Goal: Task Accomplishment & Management: Manage account settings

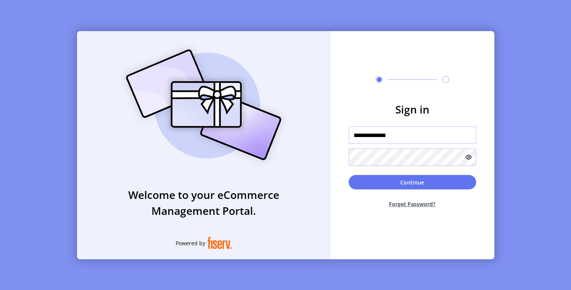
click at [410, 140] on input "**********" at bounding box center [413, 134] width 128 height 17
type input "*********"
click at [417, 197] on button "Forget Password?" at bounding box center [413, 204] width 128 height 20
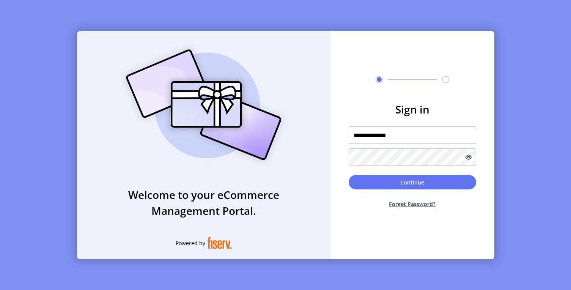
click at [406, 139] on input "**********" at bounding box center [413, 134] width 128 height 17
type input "*********"
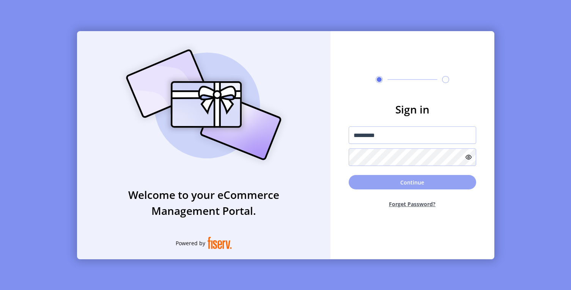
click at [427, 183] on button "Continue" at bounding box center [413, 182] width 128 height 14
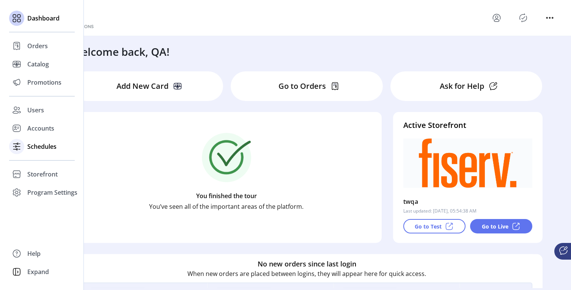
click at [42, 148] on span "Schedules" at bounding box center [41, 146] width 29 height 9
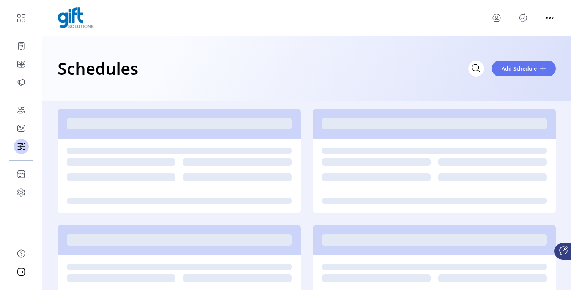
click at [264, 77] on div "Schedules Add Schedule" at bounding box center [307, 68] width 499 height 27
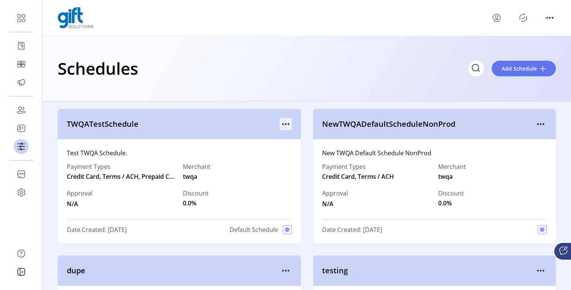
click at [282, 123] on icon "menu" at bounding box center [286, 124] width 12 height 12
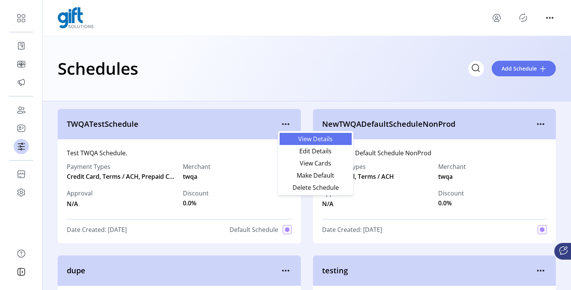
click at [310, 140] on span "View Details" at bounding box center [315, 139] width 63 height 6
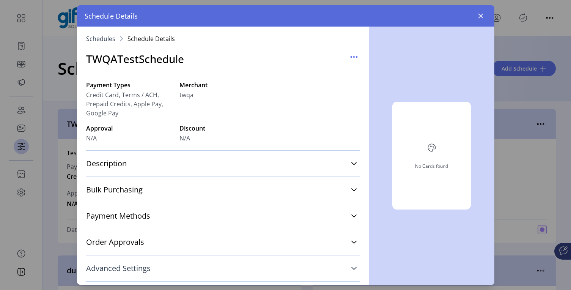
scroll to position [118, 0]
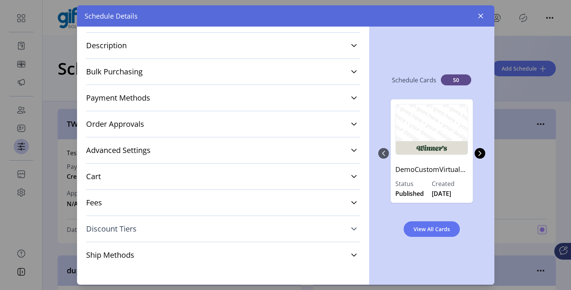
click at [201, 227] on link "Discount Tiers" at bounding box center [223, 229] width 274 height 17
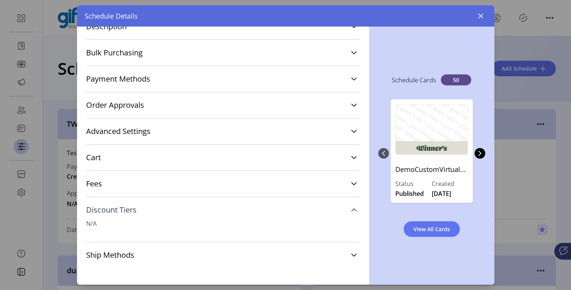
click at [192, 210] on link "Discount Tiers" at bounding box center [223, 210] width 274 height 17
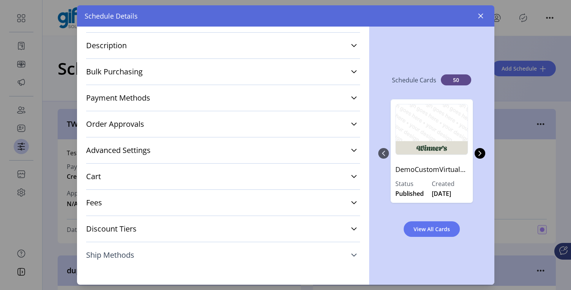
click at [178, 257] on link "Ship Methods" at bounding box center [223, 255] width 274 height 17
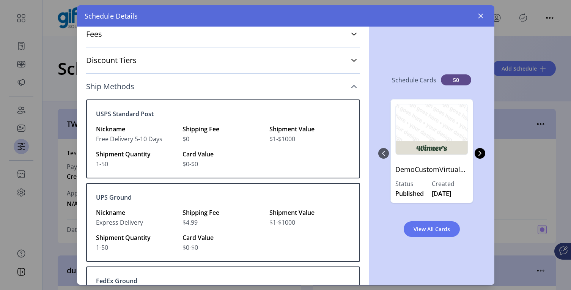
scroll to position [251, 0]
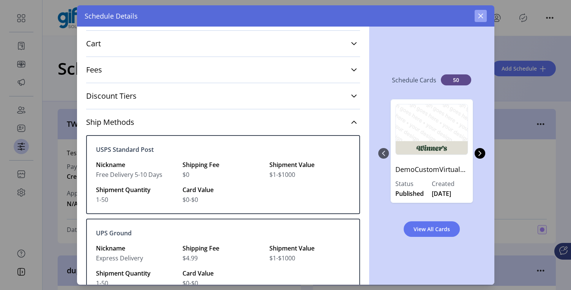
click at [478, 14] on icon "button" at bounding box center [480, 16] width 5 height 5
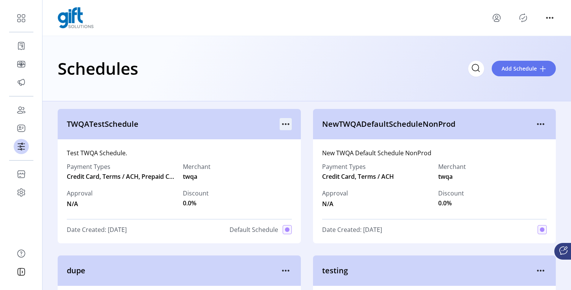
click at [287, 123] on icon "menu" at bounding box center [286, 124] width 12 height 12
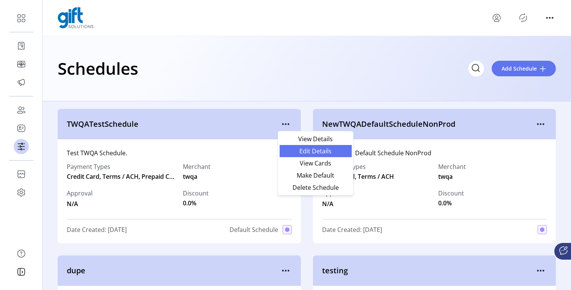
click at [321, 153] on span "Edit Details" at bounding box center [315, 151] width 63 height 6
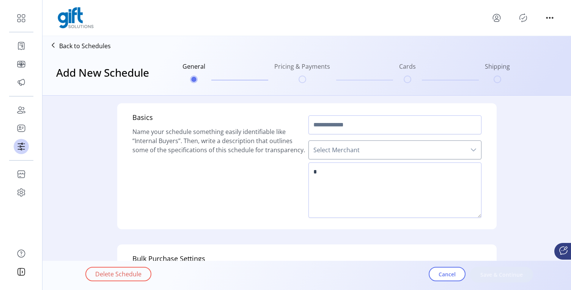
type input "**********"
type textarea "**********"
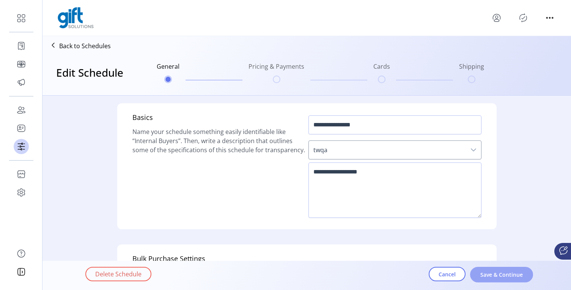
click at [496, 270] on button "Save & Continue" at bounding box center [501, 275] width 63 height 16
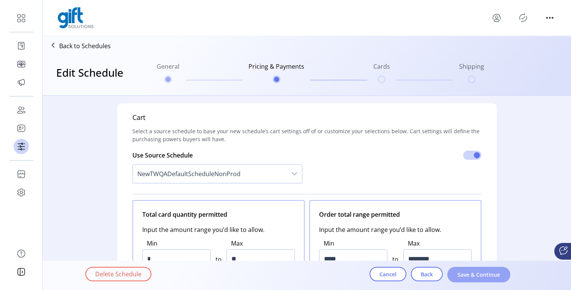
click at [473, 271] on span "Save & Continue" at bounding box center [479, 275] width 43 height 8
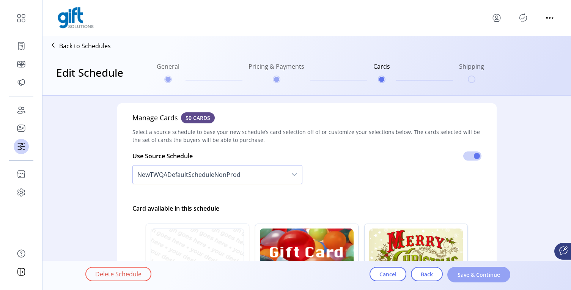
click at [473, 278] on span "Save & Continue" at bounding box center [479, 275] width 43 height 8
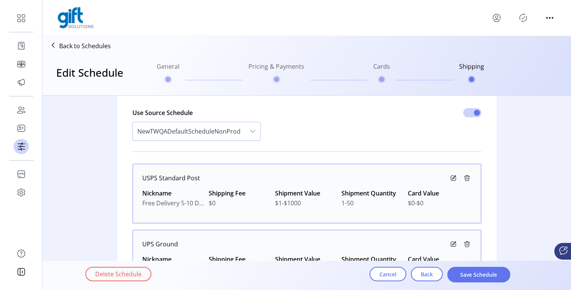
scroll to position [104, 0]
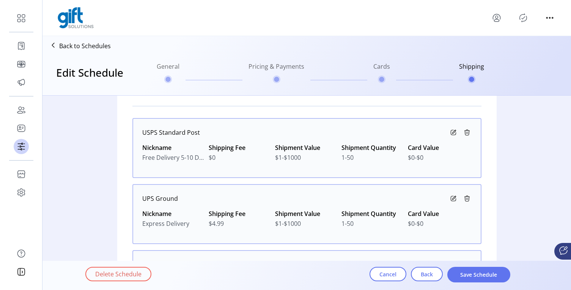
click at [54, 46] on icon at bounding box center [53, 45] width 12 height 12
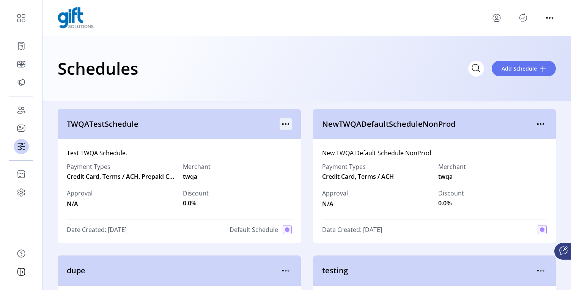
click at [282, 121] on icon "menu" at bounding box center [286, 124] width 12 height 12
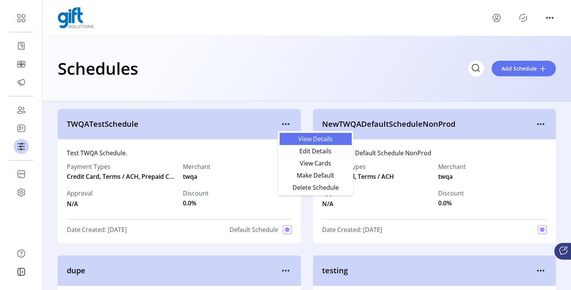
click at [321, 139] on span "View Details" at bounding box center [315, 139] width 63 height 6
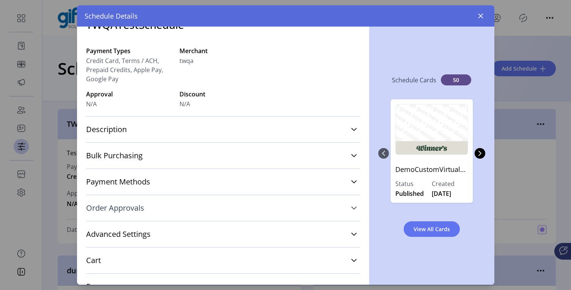
scroll to position [118, 0]
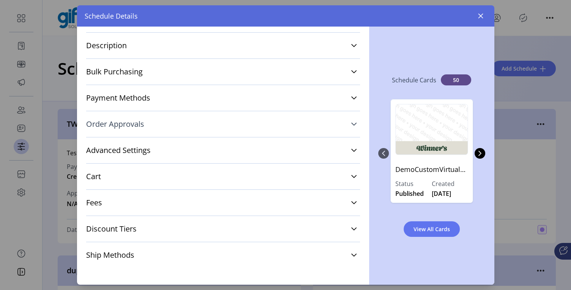
click at [193, 249] on link "Ship Methods" at bounding box center [223, 255] width 274 height 17
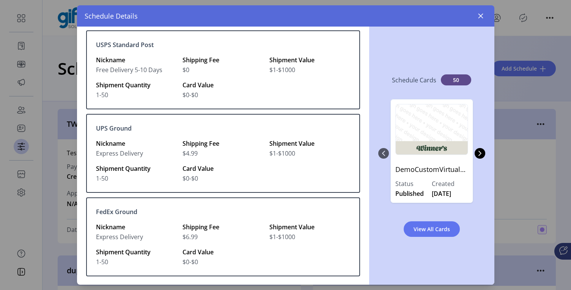
scroll to position [347, 0]
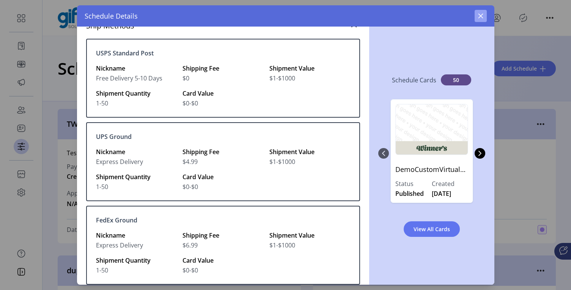
click at [484, 14] on icon "button" at bounding box center [481, 16] width 6 height 6
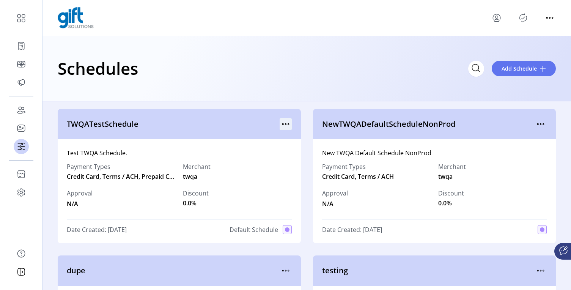
click at [288, 123] on icon "menu" at bounding box center [286, 124] width 12 height 12
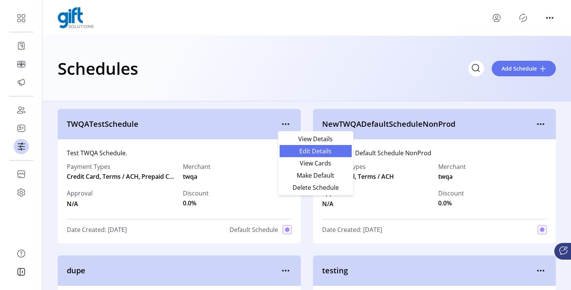
click at [323, 149] on span "Edit Details" at bounding box center [315, 151] width 63 height 6
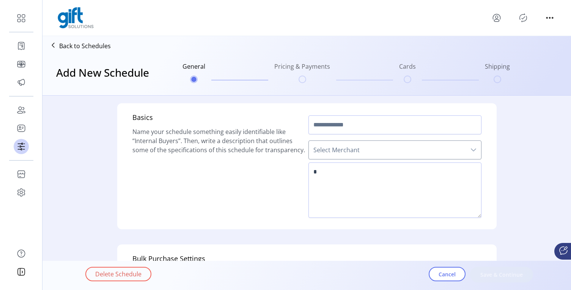
type input "**********"
type textarea "**********"
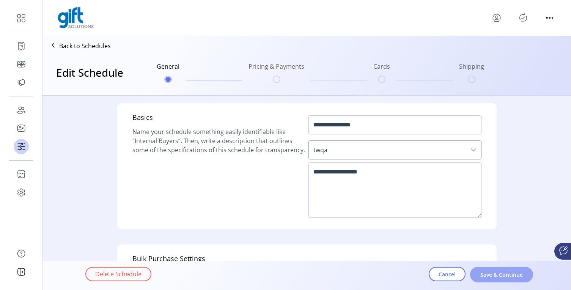
click at [503, 271] on span "Save & Continue" at bounding box center [501, 275] width 43 height 8
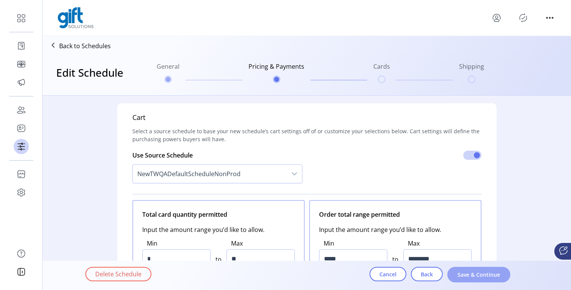
click at [488, 276] on span "Save & Continue" at bounding box center [479, 275] width 43 height 8
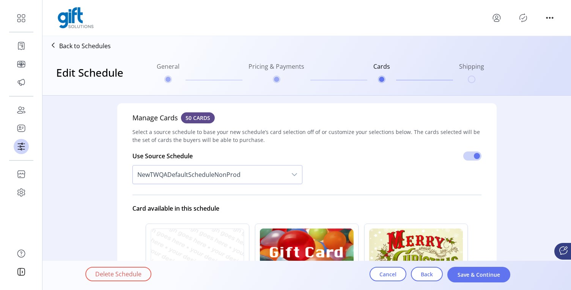
click at [488, 276] on span "Save & Continue" at bounding box center [479, 275] width 43 height 8
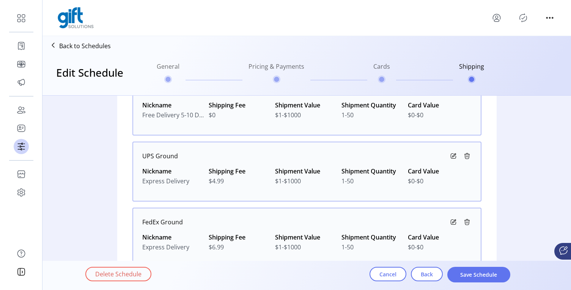
scroll to position [119, 0]
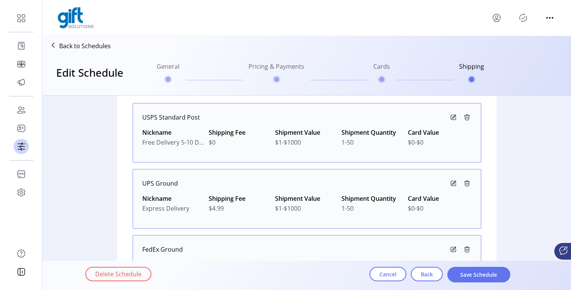
click at [453, 117] on icon at bounding box center [454, 116] width 3 height 3
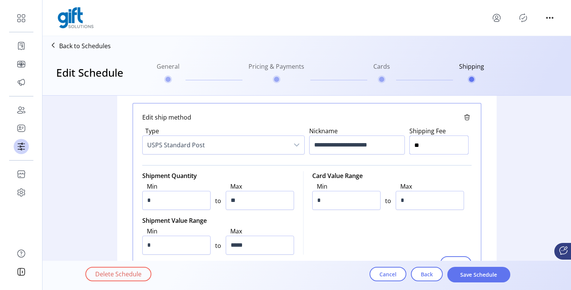
click at [424, 148] on input "**" at bounding box center [439, 145] width 59 height 19
type input "**"
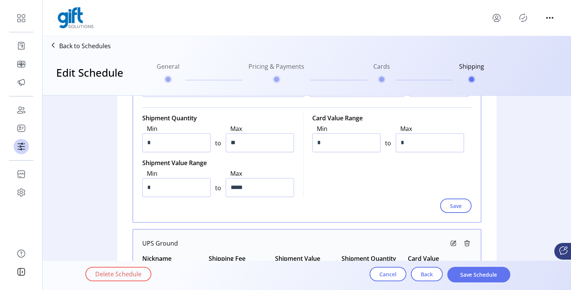
scroll to position [195, 0]
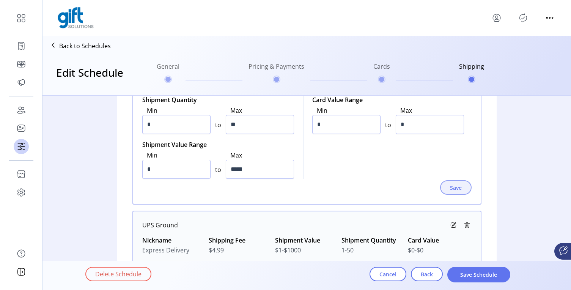
click at [450, 190] on span "Save" at bounding box center [456, 188] width 12 height 8
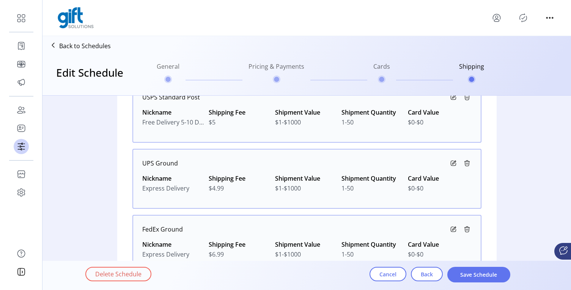
scroll to position [138, 0]
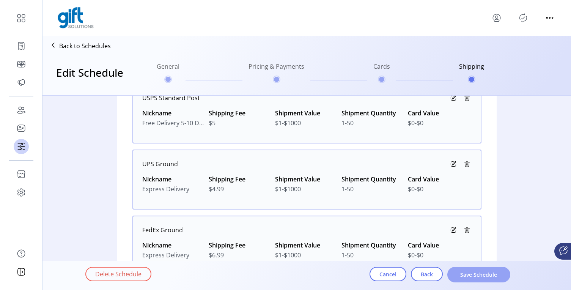
click at [476, 273] on span "Save Schedule" at bounding box center [479, 275] width 43 height 8
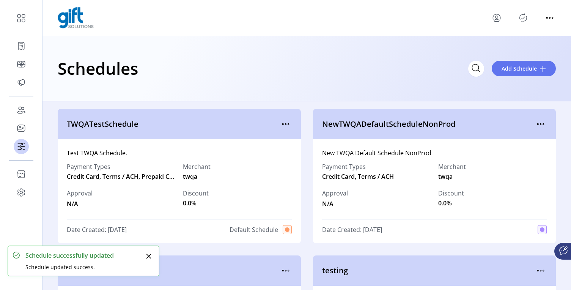
click at [282, 87] on div "Schedules Add Schedule" at bounding box center [307, 68] width 529 height 65
click at [283, 125] on icon "menu" at bounding box center [286, 124] width 12 height 12
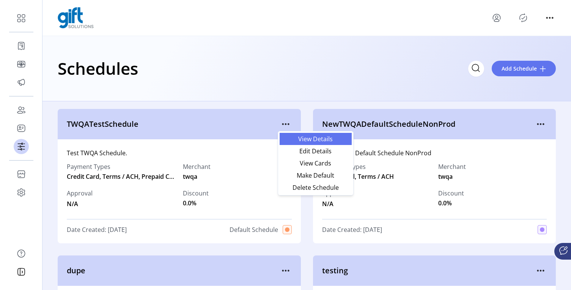
click at [309, 138] on span "View Details" at bounding box center [315, 139] width 63 height 6
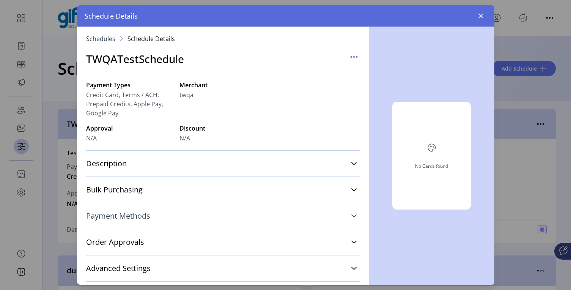
scroll to position [118, 0]
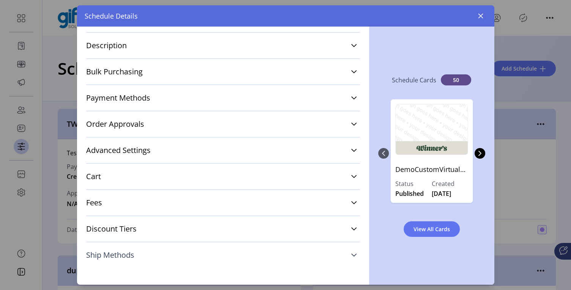
click at [201, 255] on link "Ship Methods" at bounding box center [223, 255] width 274 height 17
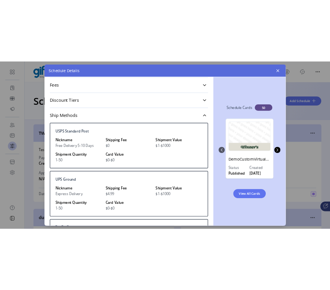
scroll to position [289, 0]
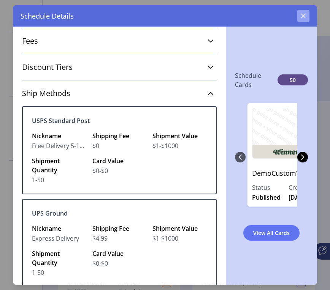
click at [303, 16] on icon "button" at bounding box center [303, 16] width 5 height 5
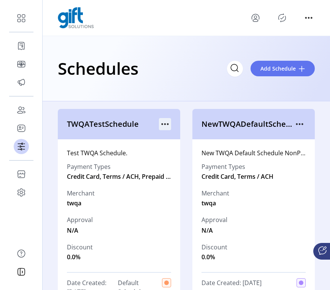
click at [163, 123] on icon "menu" at bounding box center [165, 124] width 12 height 12
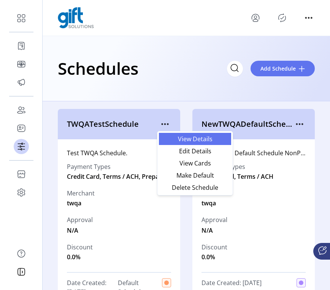
click at [195, 141] on span "View Details" at bounding box center [194, 139] width 63 height 6
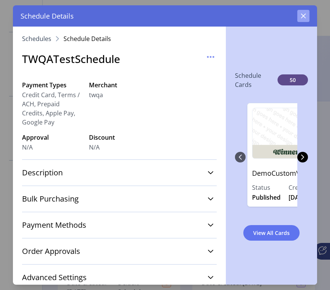
click at [304, 17] on icon "button" at bounding box center [303, 16] width 5 height 5
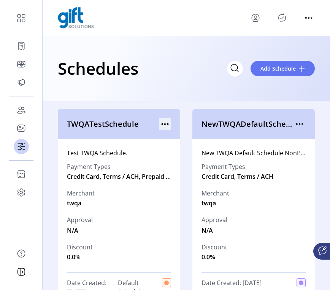
click at [168, 123] on icon "menu" at bounding box center [165, 124] width 12 height 12
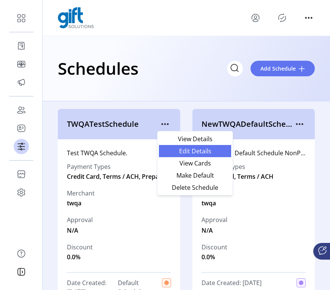
click at [204, 151] on span "Edit Details" at bounding box center [194, 151] width 63 height 6
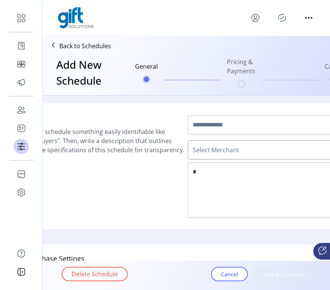
type input "**********"
type textarea "**********"
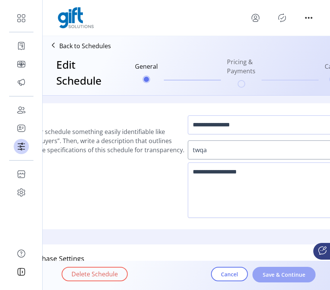
click at [298, 278] on span "Save & Continue" at bounding box center [283, 275] width 43 height 8
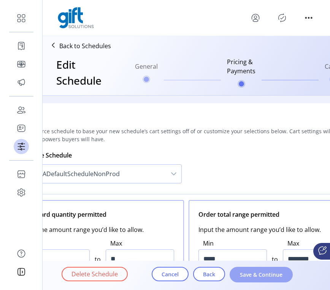
click at [278, 277] on span "Save & Continue" at bounding box center [260, 275] width 43 height 8
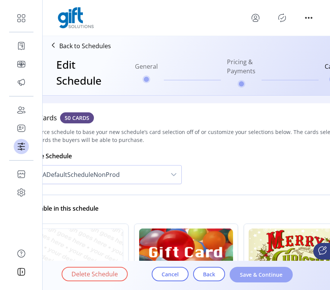
click at [273, 277] on span "Save & Continue" at bounding box center [260, 275] width 43 height 8
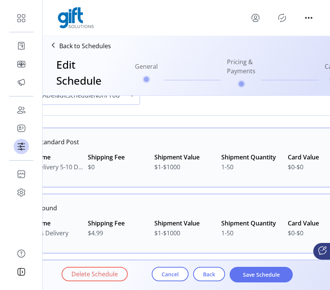
scroll to position [94, 48]
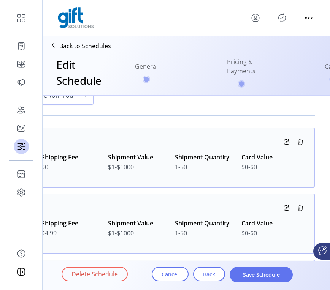
click at [284, 141] on icon at bounding box center [286, 141] width 9 height 9
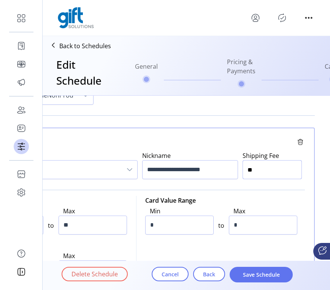
click at [256, 175] on input "**" at bounding box center [271, 169] width 59 height 19
type input "***"
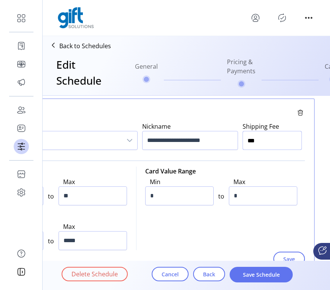
scroll to position [132, 48]
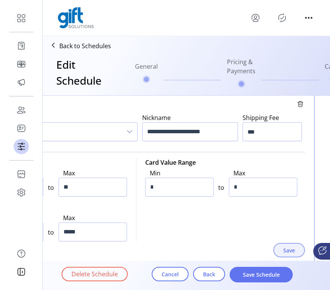
click at [285, 249] on span "Save" at bounding box center [289, 250] width 12 height 8
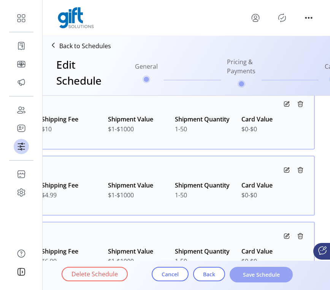
click at [254, 276] on span "Save Schedule" at bounding box center [260, 275] width 43 height 8
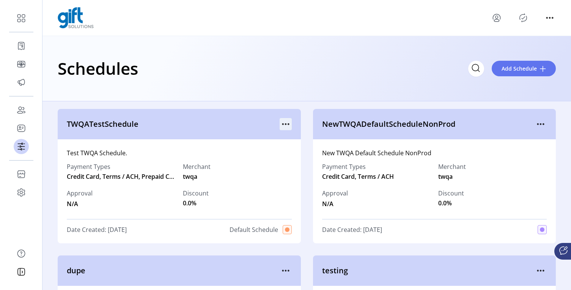
click at [287, 123] on icon "menu" at bounding box center [286, 124] width 12 height 12
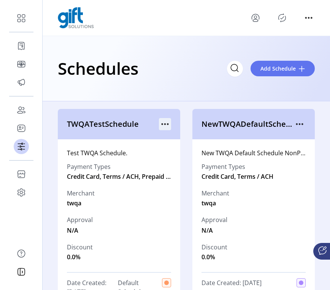
click at [162, 121] on icon "menu" at bounding box center [165, 124] width 12 height 12
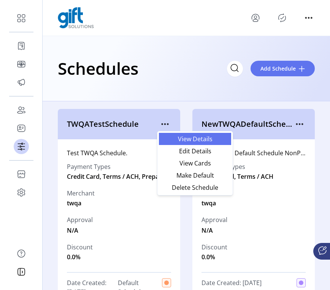
click at [203, 143] on link "View Details" at bounding box center [195, 139] width 72 height 12
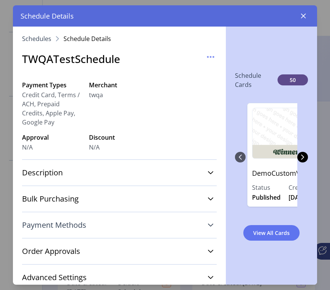
scroll to position [127, 0]
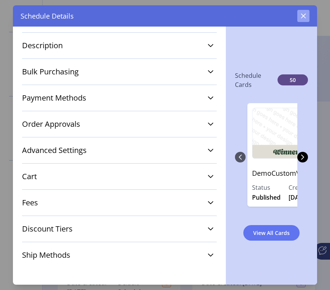
click at [302, 17] on icon "button" at bounding box center [303, 16] width 5 height 5
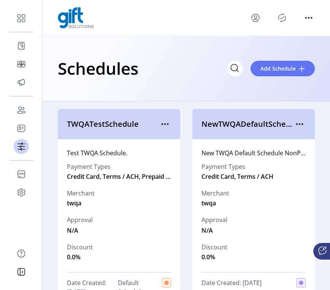
click at [284, 19] on icon "Publisher Panel" at bounding box center [282, 18] width 12 height 12
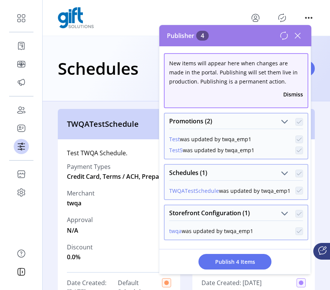
click at [295, 191] on p-checkbox at bounding box center [299, 191] width 8 height 8
click at [297, 38] on icon at bounding box center [297, 36] width 12 height 12
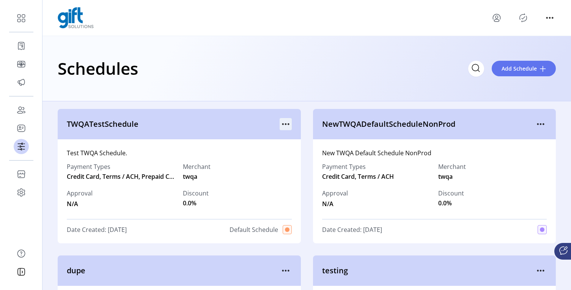
click at [286, 123] on icon "menu" at bounding box center [286, 124] width 12 height 12
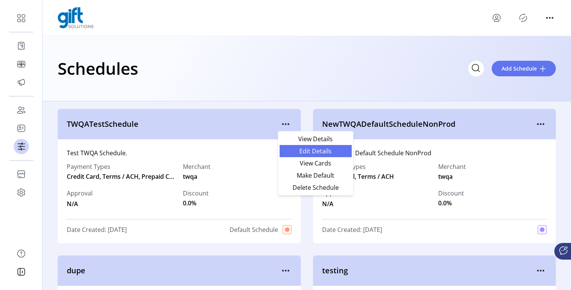
click at [317, 151] on span "Edit Details" at bounding box center [315, 151] width 63 height 6
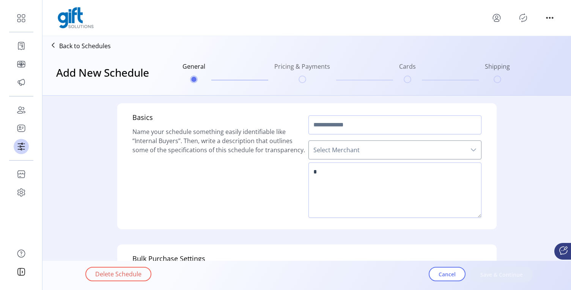
type input "**********"
type textarea "**********"
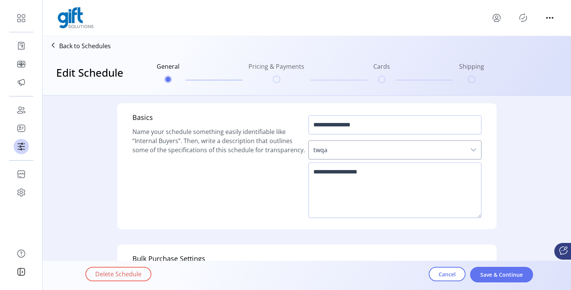
click at [52, 44] on icon at bounding box center [53, 45] width 12 height 12
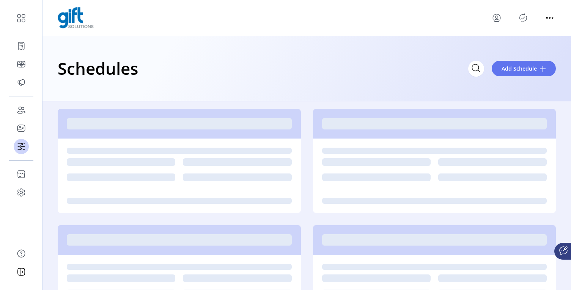
click at [266, 36] on div "Schedules Add Schedule" at bounding box center [307, 68] width 529 height 65
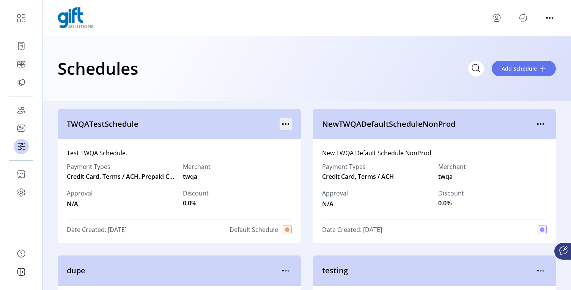
click at [282, 125] on icon "menu" at bounding box center [286, 124] width 12 height 12
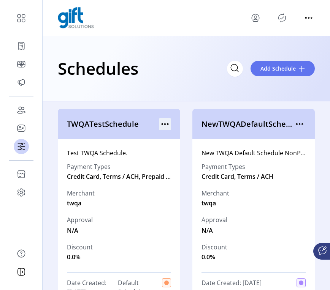
click at [161, 125] on icon "menu" at bounding box center [165, 124] width 12 height 12
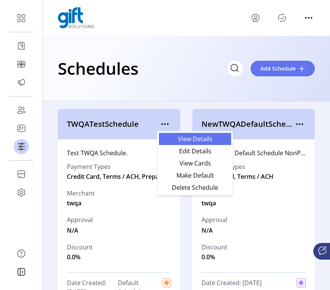
click at [184, 139] on span "View Details" at bounding box center [194, 139] width 63 height 6
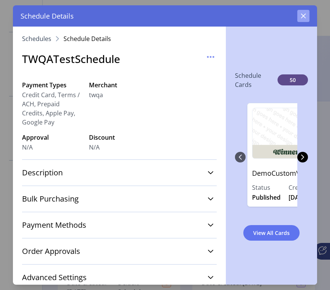
click at [302, 17] on icon "button" at bounding box center [303, 16] width 6 height 6
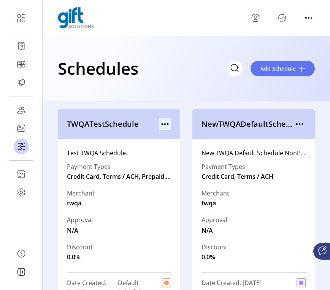
click at [166, 125] on icon "menu" at bounding box center [165, 124] width 12 height 12
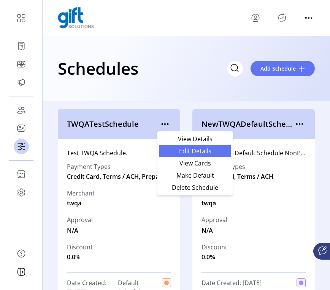
click at [206, 153] on span "Edit Details" at bounding box center [194, 151] width 63 height 6
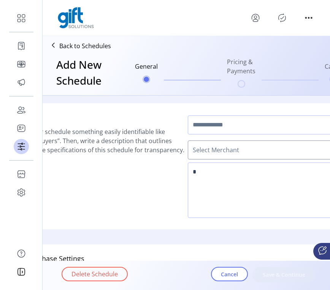
type input "**********"
type textarea "**********"
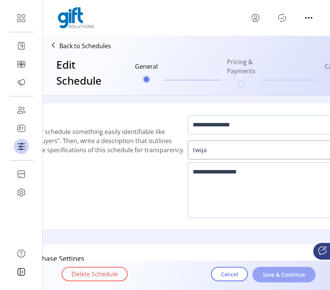
click at [276, 275] on span "Save & Continue" at bounding box center [283, 275] width 43 height 8
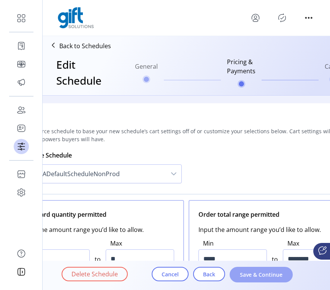
click at [273, 278] on span "Save & Continue" at bounding box center [260, 275] width 43 height 8
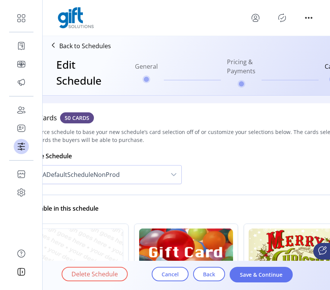
click at [273, 278] on span "Save & Continue" at bounding box center [260, 275] width 43 height 8
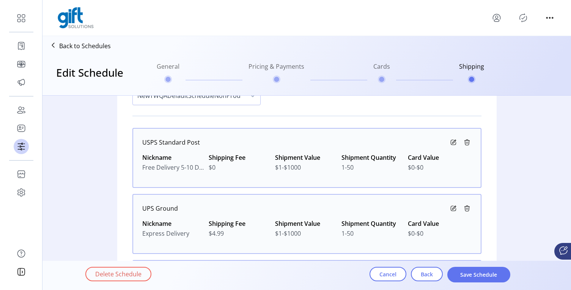
scroll to position [90, 0]
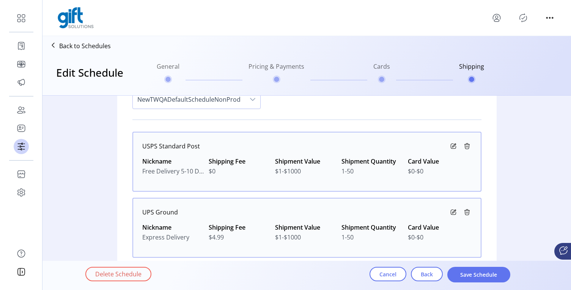
click at [453, 146] on icon at bounding box center [453, 146] width 9 height 9
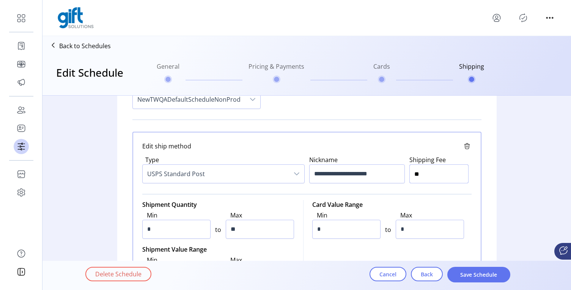
click at [426, 172] on input "**" at bounding box center [439, 173] width 59 height 19
type input "**"
click at [522, 169] on div "**********" at bounding box center [307, 250] width 486 height 488
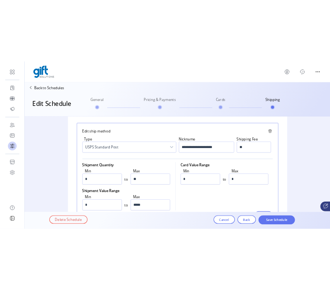
scroll to position [128, 0]
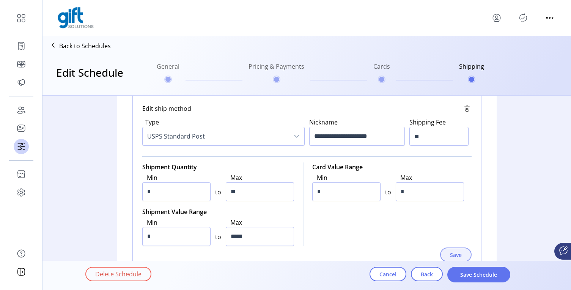
click at [450, 249] on button "Save" at bounding box center [456, 255] width 32 height 14
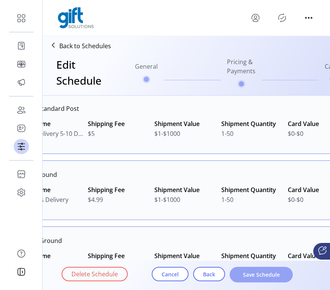
click at [261, 277] on span "Save Schedule" at bounding box center [260, 275] width 43 height 8
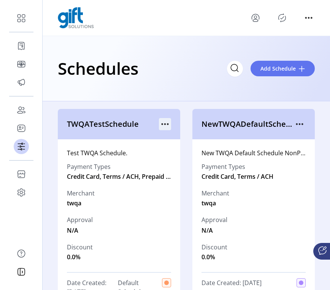
click at [166, 123] on icon "menu" at bounding box center [165, 124] width 12 height 12
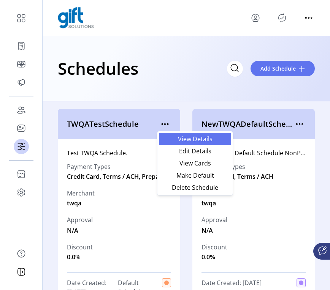
click at [190, 138] on span "View Details" at bounding box center [194, 139] width 63 height 6
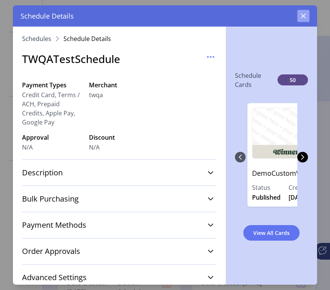
click at [301, 16] on icon "button" at bounding box center [303, 16] width 6 height 6
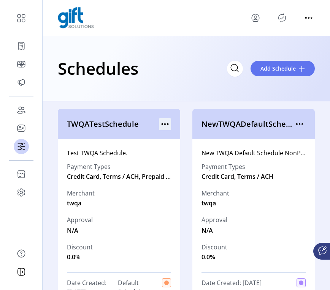
click at [162, 126] on icon "menu" at bounding box center [165, 124] width 12 height 12
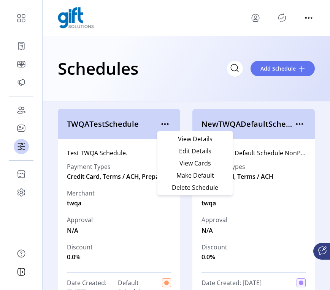
click at [205, 85] on div "Schedules Add Schedule" at bounding box center [186, 68] width 287 height 65
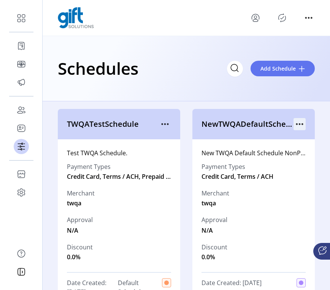
click at [296, 121] on icon "menu" at bounding box center [299, 124] width 12 height 12
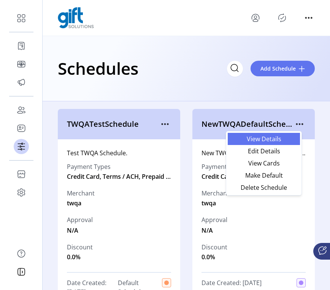
click at [281, 139] on span "View Details" at bounding box center [263, 139] width 63 height 6
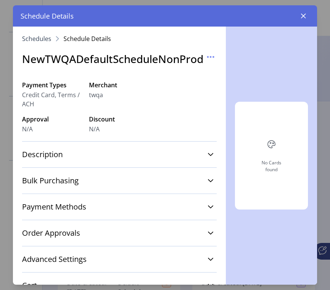
scroll to position [109, 0]
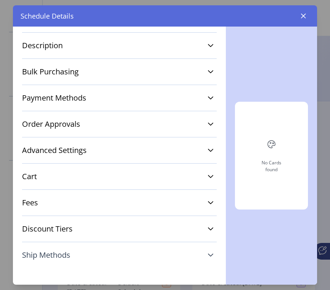
click at [149, 252] on link "Ship Methods" at bounding box center [119, 255] width 194 height 17
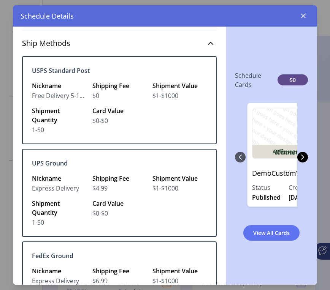
scroll to position [309, 0]
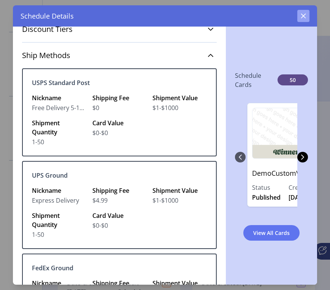
click at [304, 19] on button "button" at bounding box center [303, 16] width 12 height 12
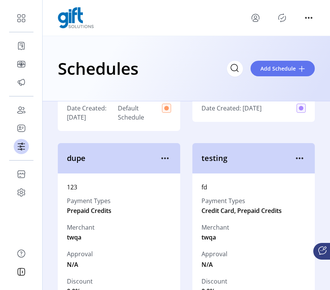
scroll to position [207, 0]
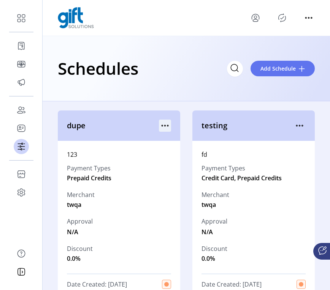
click at [165, 126] on icon "menu" at bounding box center [165, 126] width 12 height 12
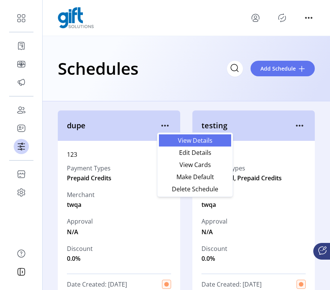
click at [197, 144] on span "View Details" at bounding box center [194, 140] width 63 height 6
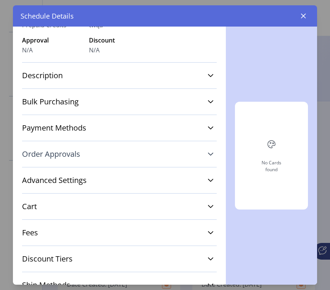
scroll to position [94, 0]
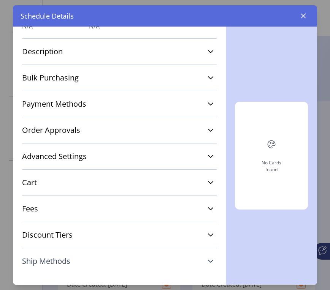
click at [109, 257] on link "Ship Methods" at bounding box center [119, 261] width 194 height 17
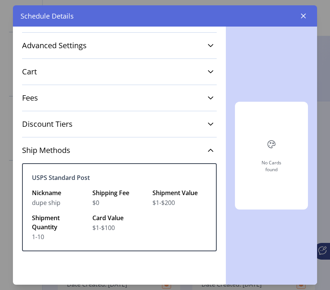
scroll to position [206, 0]
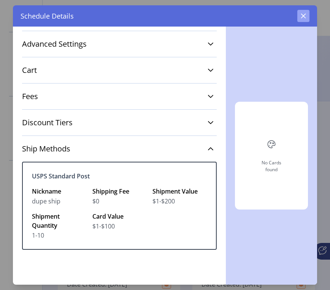
click at [305, 16] on icon "button" at bounding box center [303, 16] width 6 height 6
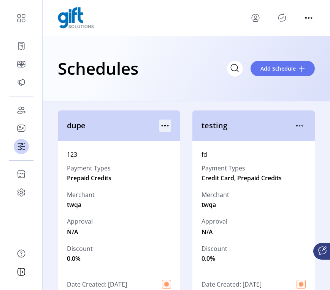
click at [164, 126] on icon "menu" at bounding box center [164, 125] width 1 height 1
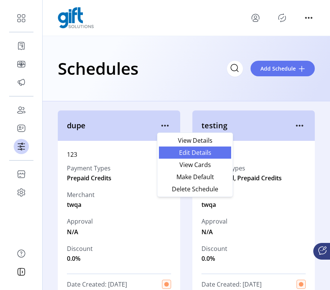
click at [197, 151] on span "Edit Details" at bounding box center [194, 153] width 63 height 6
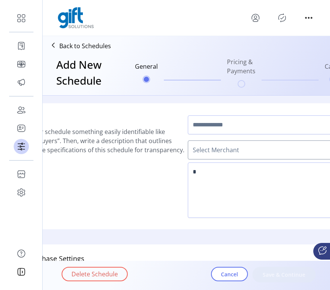
type input "****"
type textarea "***"
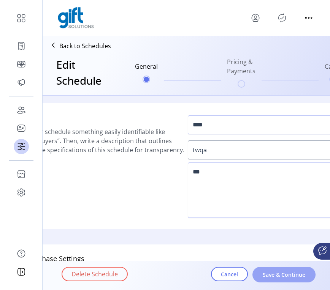
click at [284, 271] on span "Save & Continue" at bounding box center [283, 275] width 43 height 8
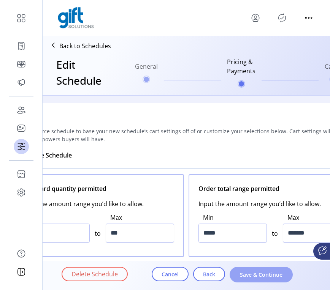
click at [277, 278] on span "Save & Continue" at bounding box center [260, 275] width 43 height 8
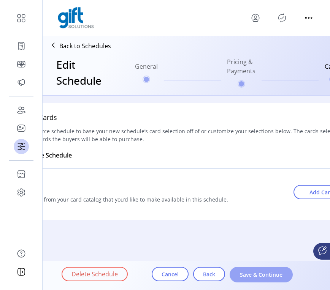
click at [275, 277] on span "Save & Continue" at bounding box center [260, 275] width 43 height 8
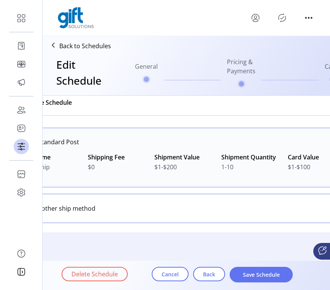
scroll to position [68, 48]
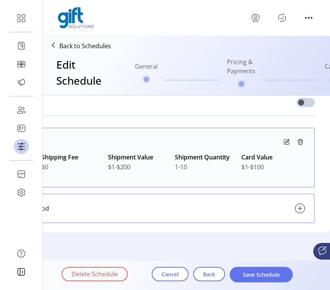
click at [285, 142] on icon at bounding box center [286, 140] width 3 height 3
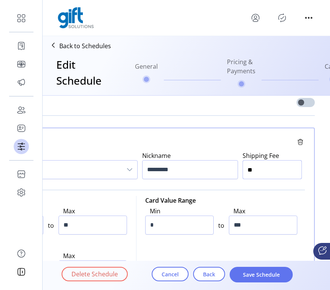
click at [252, 174] on input "**" at bounding box center [271, 169] width 59 height 19
type input "***"
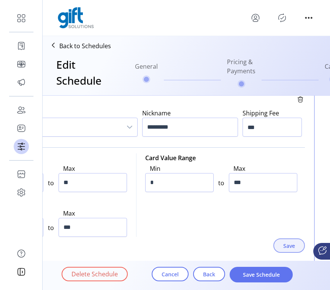
click at [283, 248] on span "Save" at bounding box center [289, 246] width 12 height 8
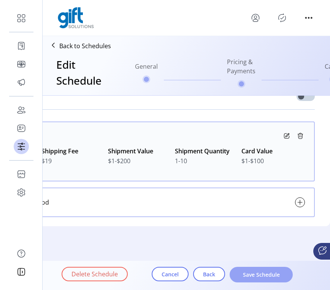
click at [252, 278] on span "Save Schedule" at bounding box center [260, 275] width 43 height 8
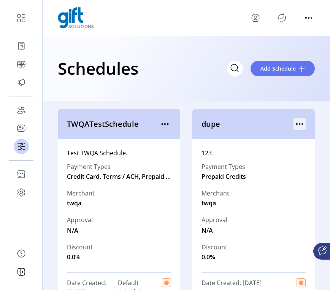
click at [296, 121] on icon "menu" at bounding box center [299, 124] width 12 height 12
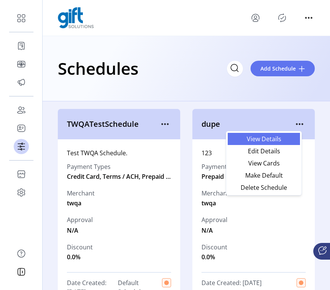
click at [278, 141] on span "View Details" at bounding box center [263, 139] width 63 height 6
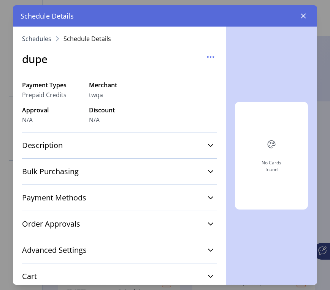
scroll to position [100, 0]
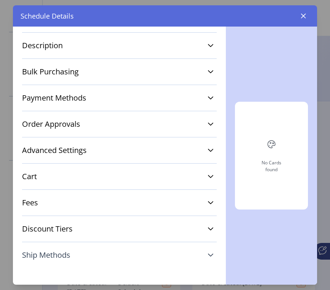
click at [93, 261] on link "Ship Methods" at bounding box center [119, 255] width 194 height 17
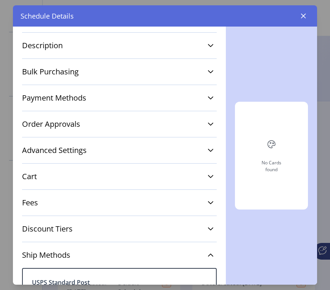
scroll to position [206, 0]
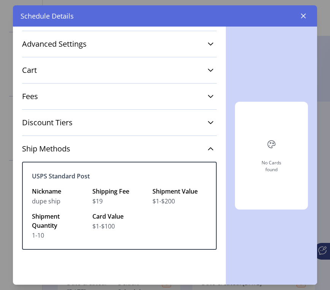
drag, startPoint x: 103, startPoint y: 202, endPoint x: 35, endPoint y: 184, distance: 69.9
click at [35, 184] on div "USPS Standard Post Nickname dupe ship Shipping Fee $19 Shipment Value $1-$200 S…" at bounding box center [119, 206] width 194 height 88
click at [303, 15] on icon "button" at bounding box center [303, 16] width 5 height 5
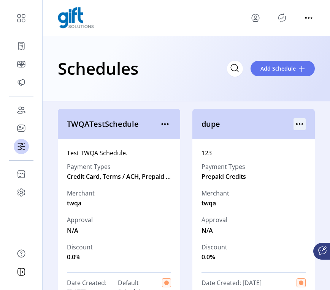
click at [296, 126] on icon "menu" at bounding box center [299, 124] width 12 height 12
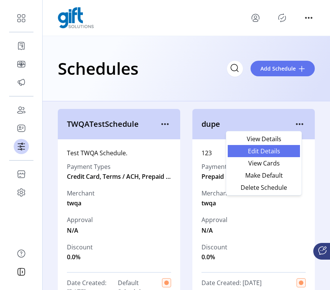
click at [284, 150] on span "Edit Details" at bounding box center [263, 151] width 63 height 6
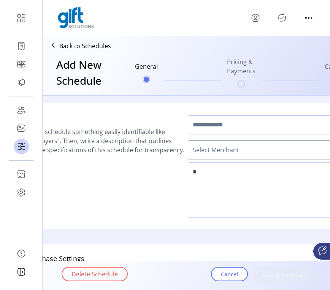
click at [282, 234] on div "Basics Name your schedule something easily identifiable like “Internal Buyers”.…" at bounding box center [186, 291] width 287 height 390
type input "****"
type textarea "***"
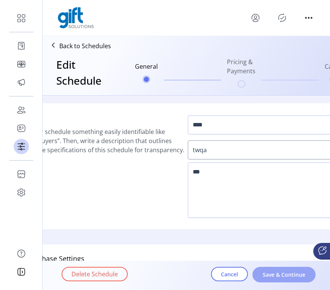
click at [287, 277] on span "Save & Continue" at bounding box center [283, 275] width 43 height 8
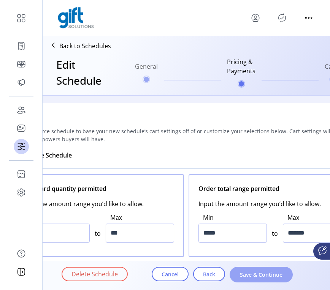
click at [278, 276] on span "Save & Continue" at bounding box center [260, 275] width 43 height 8
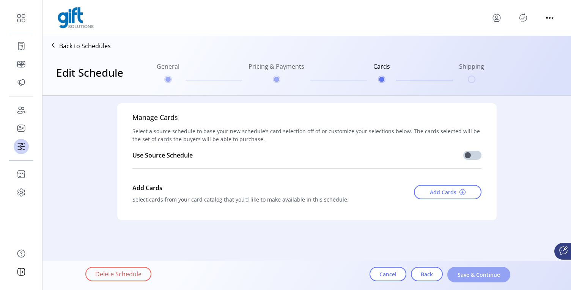
click at [484, 275] on span "Save & Continue" at bounding box center [479, 275] width 43 height 8
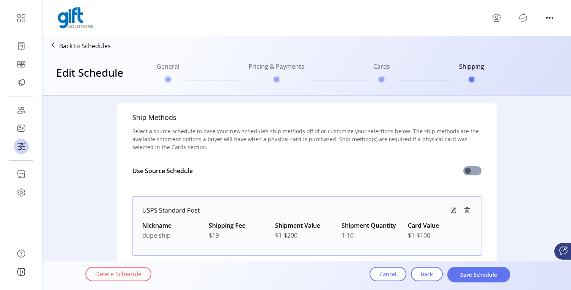
click at [474, 172] on span at bounding box center [473, 170] width 18 height 9
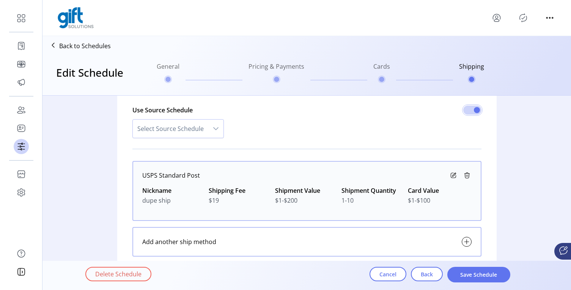
scroll to position [62, 0]
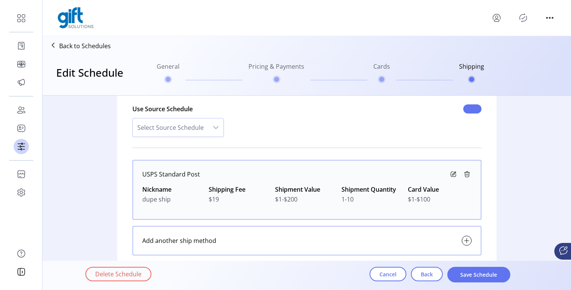
click at [466, 110] on span at bounding box center [473, 108] width 18 height 9
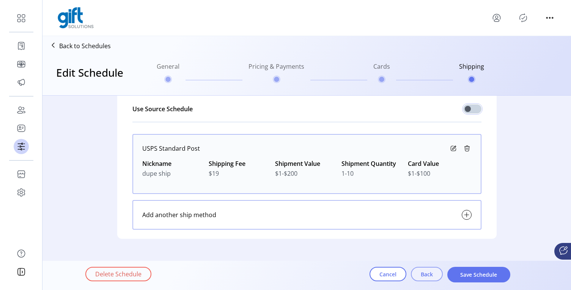
click at [428, 276] on span "Back" at bounding box center [427, 274] width 12 height 8
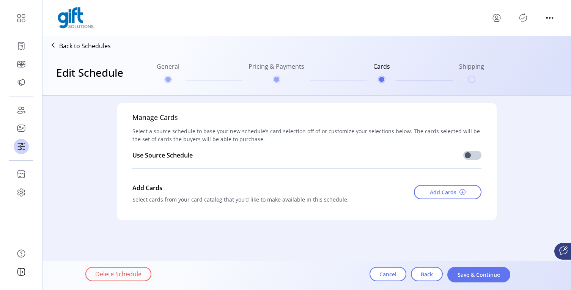
scroll to position [0, 0]
click at [388, 276] on span "Cancel" at bounding box center [388, 274] width 17 height 8
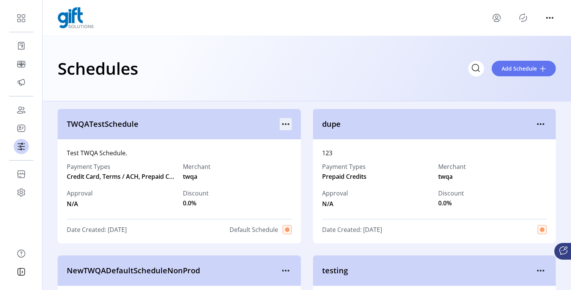
click at [285, 123] on icon "menu" at bounding box center [286, 124] width 12 height 12
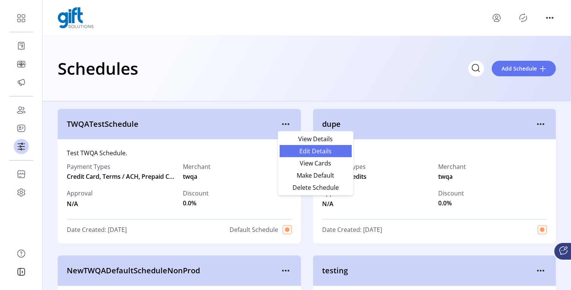
click at [321, 154] on span "Edit Details" at bounding box center [315, 151] width 63 height 6
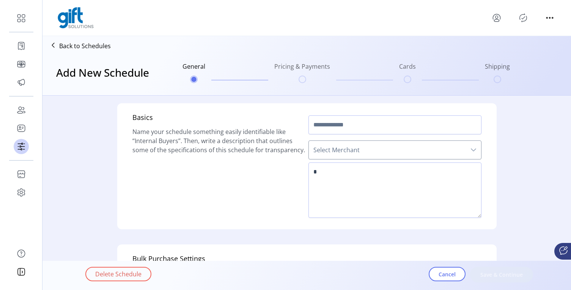
click at [535, 210] on div "Basics Name your schedule something easily identifiable like “Internal Buyers”.…" at bounding box center [307, 291] width 486 height 390
type input "**********"
type textarea "**********"
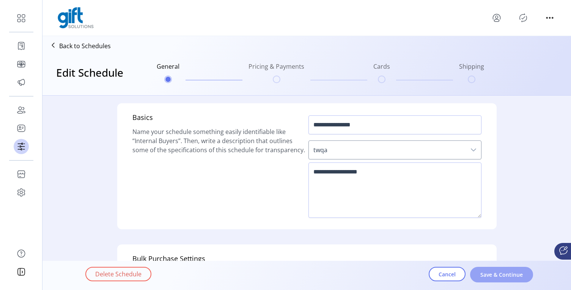
click at [501, 279] on button "Save & Continue" at bounding box center [501, 275] width 63 height 16
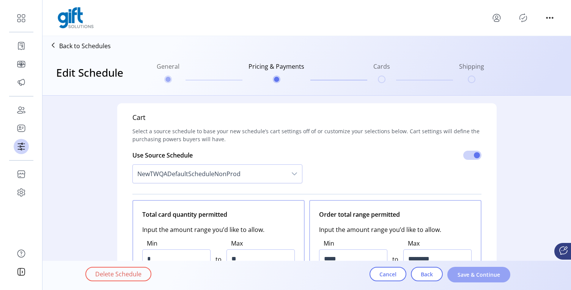
click at [488, 276] on span "Save & Continue" at bounding box center [479, 275] width 43 height 8
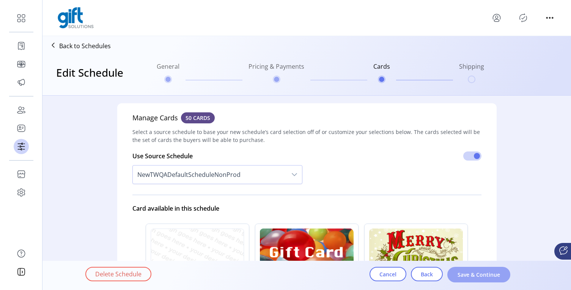
click at [487, 274] on span "Save & Continue" at bounding box center [479, 275] width 43 height 8
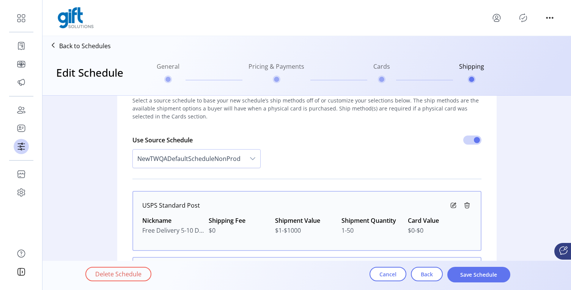
scroll to position [24, 0]
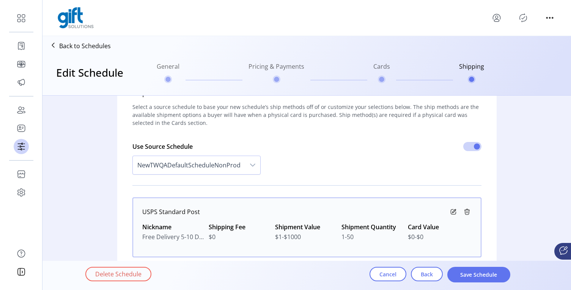
click at [250, 162] on icon "dropdown trigger" at bounding box center [253, 165] width 6 height 6
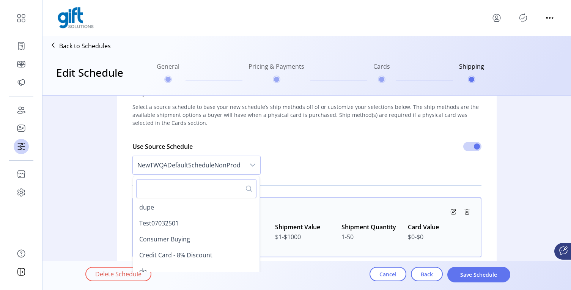
scroll to position [132, 0]
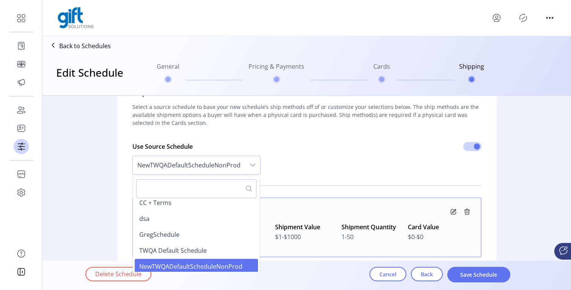
click at [250, 162] on icon "dropdown trigger" at bounding box center [253, 165] width 6 height 6
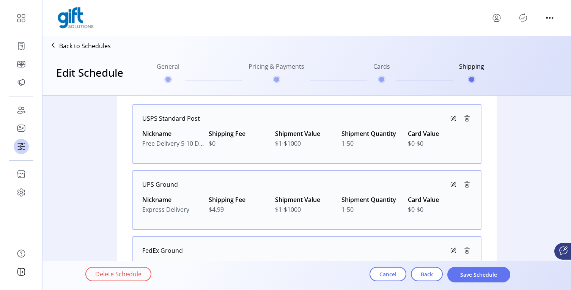
scroll to position [38, 0]
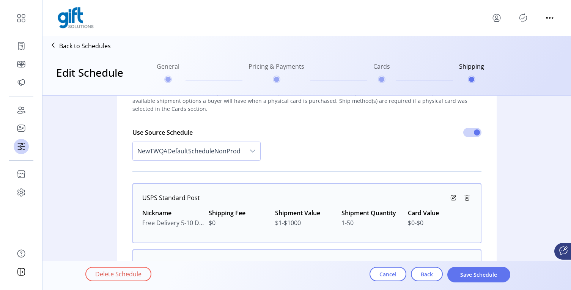
click at [452, 198] on icon at bounding box center [453, 197] width 9 height 9
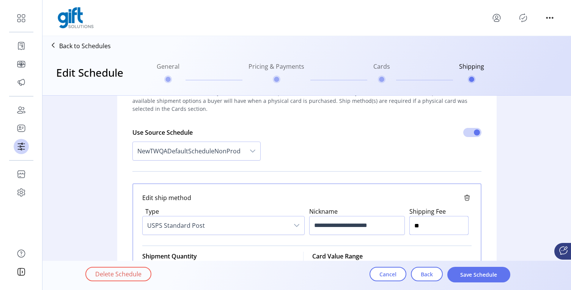
click at [434, 229] on input "**" at bounding box center [439, 225] width 59 height 19
type input "***"
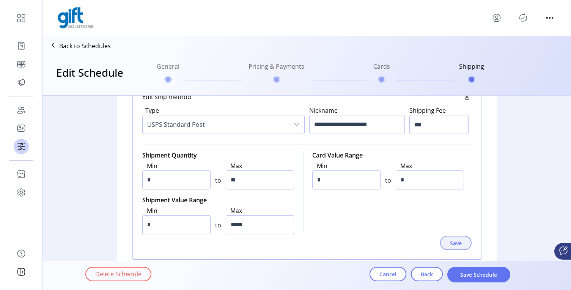
click at [453, 243] on span "Save" at bounding box center [456, 243] width 12 height 8
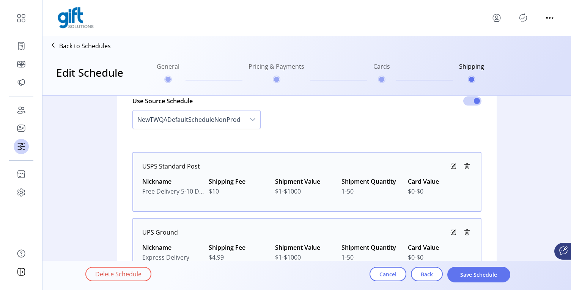
scroll to position [71, 0]
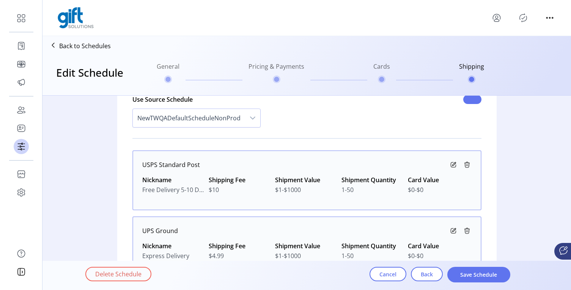
click at [467, 103] on span at bounding box center [473, 99] width 18 height 9
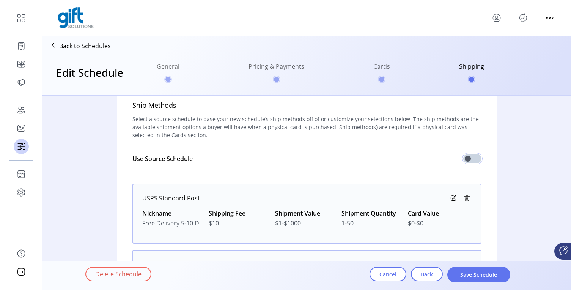
scroll to position [10, 0]
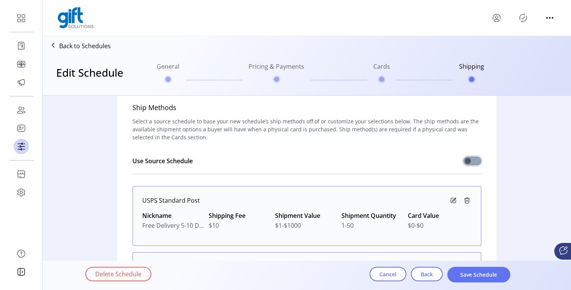
click at [474, 161] on span at bounding box center [473, 160] width 18 height 9
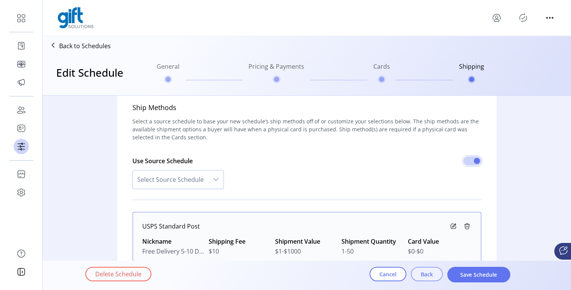
click at [425, 272] on span "Back" at bounding box center [427, 274] width 12 height 8
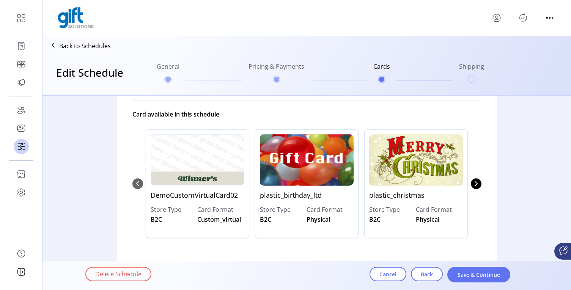
scroll to position [141, 0]
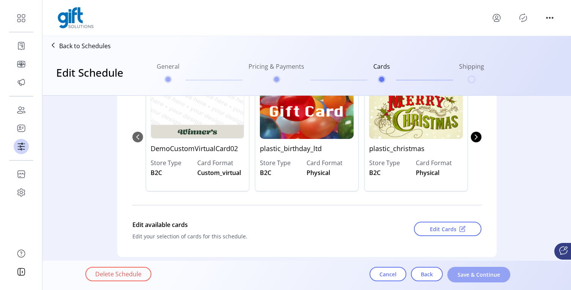
click at [480, 279] on button "Save & Continue" at bounding box center [479, 275] width 63 height 16
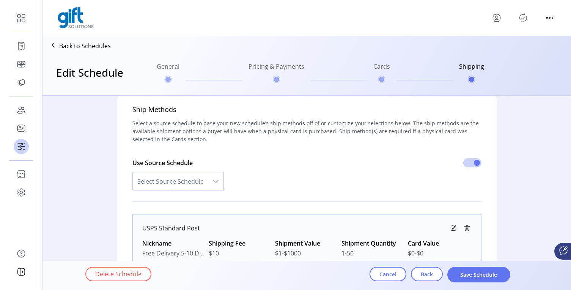
scroll to position [0, 0]
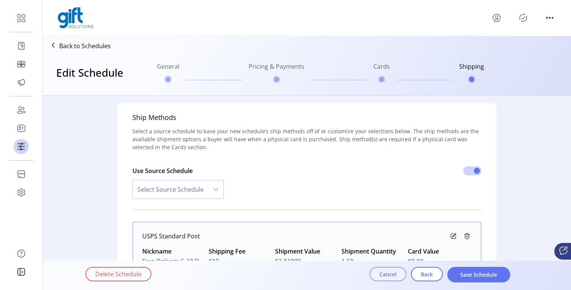
click at [378, 274] on button "Cancel" at bounding box center [388, 274] width 37 height 14
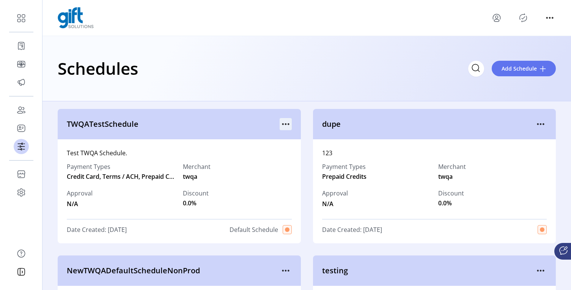
click at [285, 124] on icon "menu" at bounding box center [285, 124] width 1 height 1
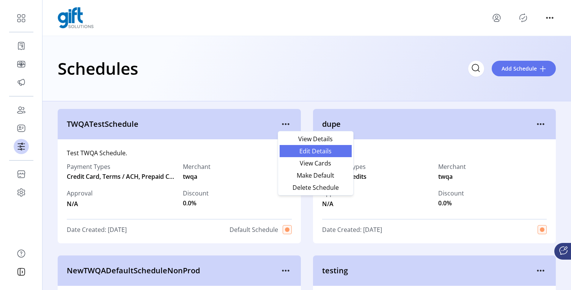
click at [316, 150] on span "Edit Details" at bounding box center [315, 151] width 63 height 6
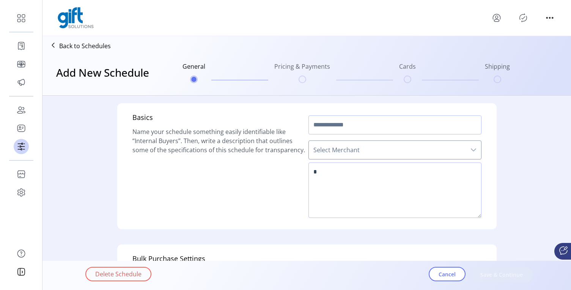
type input "**********"
type textarea "**********"
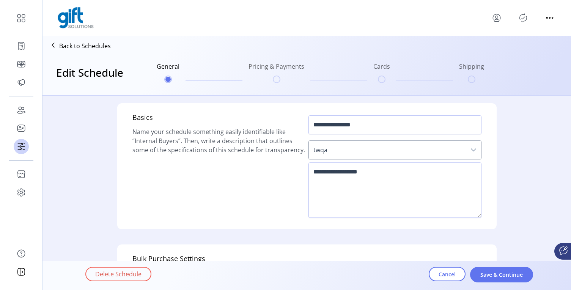
click at [519, 164] on div "**********" at bounding box center [307, 291] width 486 height 390
click at [501, 272] on span "Save & Continue" at bounding box center [501, 275] width 43 height 8
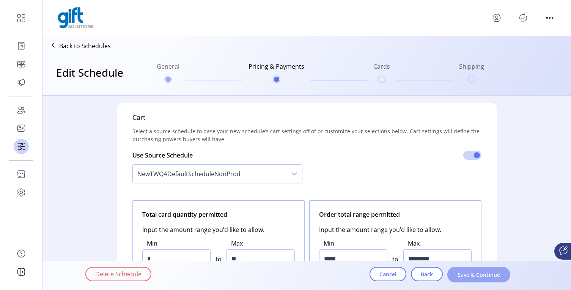
click at [497, 277] on span "Save & Continue" at bounding box center [479, 275] width 43 height 8
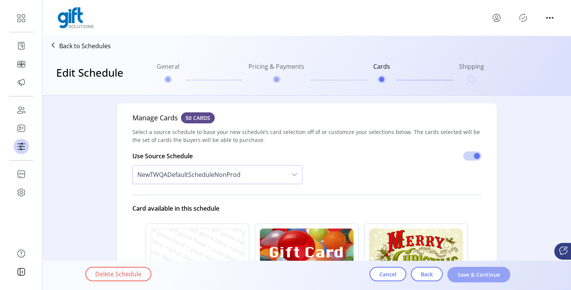
click at [489, 276] on span "Save & Continue" at bounding box center [479, 275] width 43 height 8
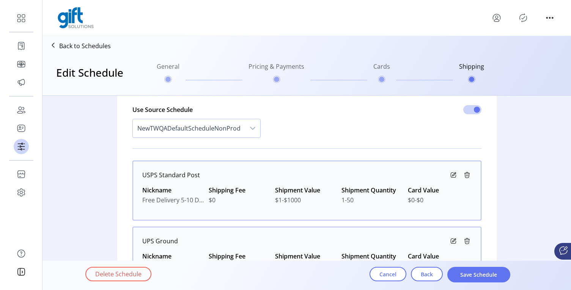
scroll to position [63, 0]
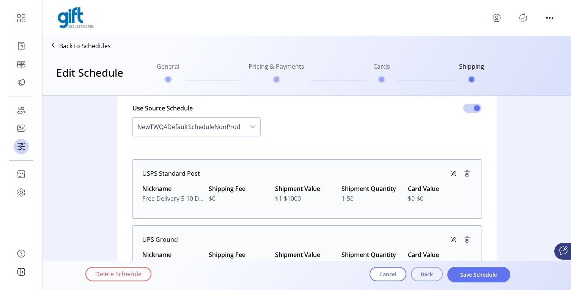
click at [431, 275] on span "Back" at bounding box center [427, 274] width 12 height 8
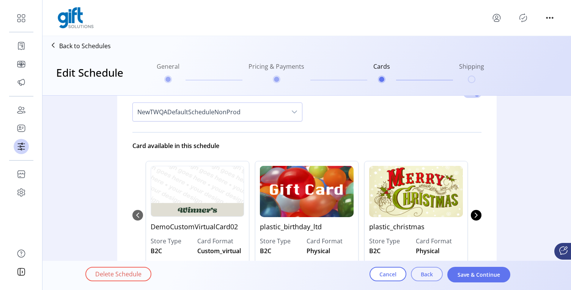
click at [431, 275] on span "Back" at bounding box center [427, 274] width 12 height 8
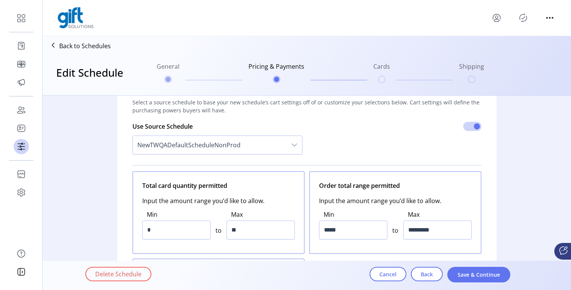
scroll to position [32, 0]
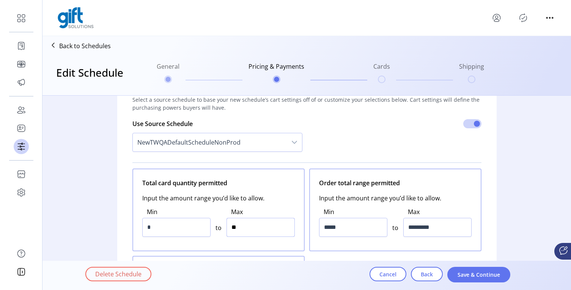
click at [268, 229] on input "**" at bounding box center [261, 227] width 68 height 19
type input "*"
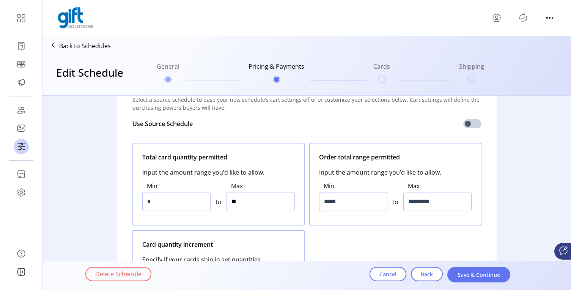
type input "***"
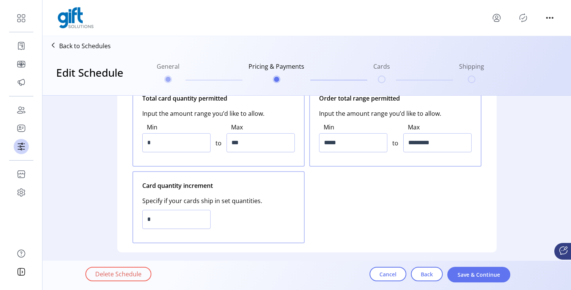
scroll to position [95, 0]
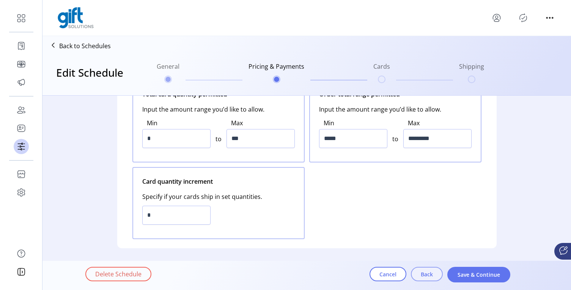
click at [423, 275] on span "Back" at bounding box center [427, 274] width 12 height 8
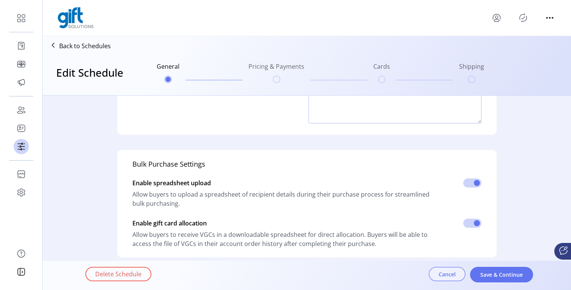
click at [440, 274] on span "Cancel" at bounding box center [447, 274] width 17 height 8
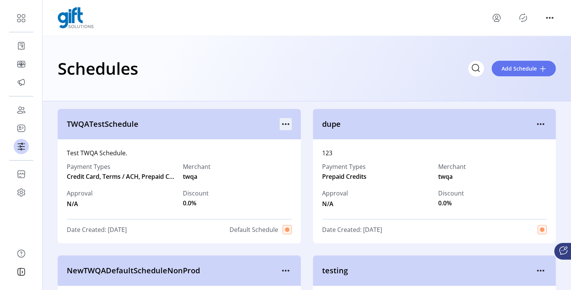
click at [282, 121] on icon "menu" at bounding box center [286, 124] width 12 height 12
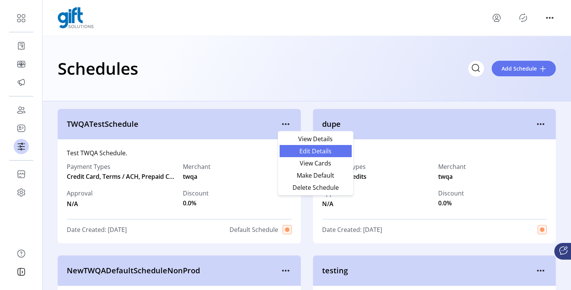
click at [320, 151] on span "Edit Details" at bounding box center [315, 151] width 63 height 6
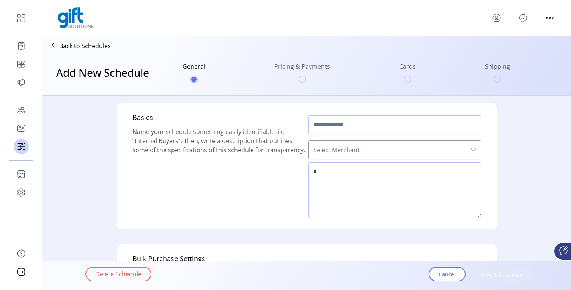
type input "**********"
type textarea "**********"
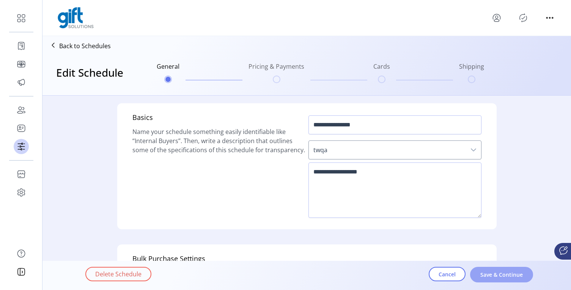
click at [492, 274] on span "Save & Continue" at bounding box center [501, 275] width 43 height 8
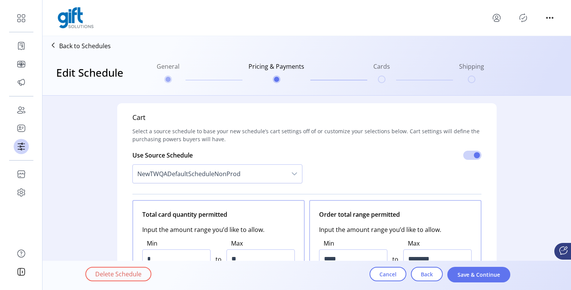
click at [477, 274] on span "Save & Continue" at bounding box center [479, 275] width 43 height 8
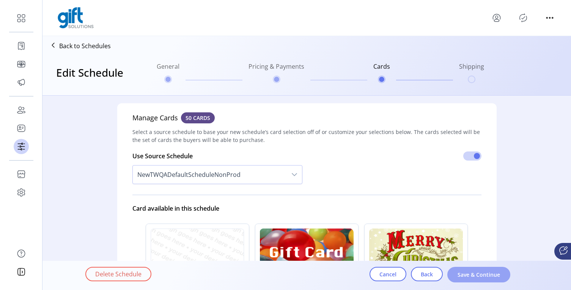
click at [481, 279] on button "Save & Continue" at bounding box center [479, 275] width 63 height 16
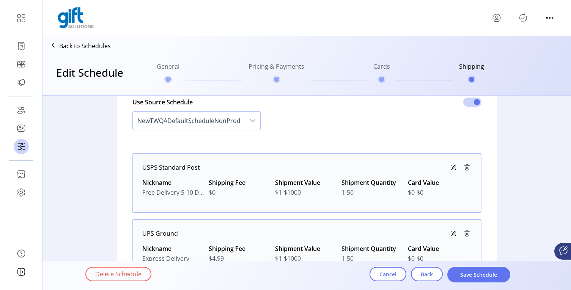
scroll to position [81, 0]
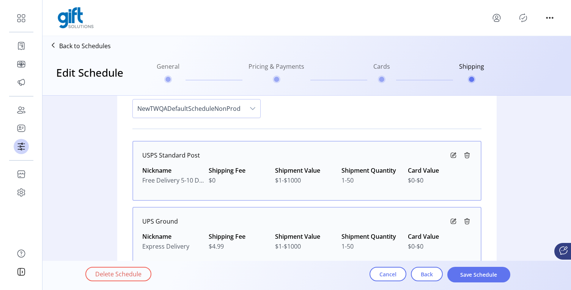
click at [450, 155] on icon at bounding box center [453, 155] width 9 height 9
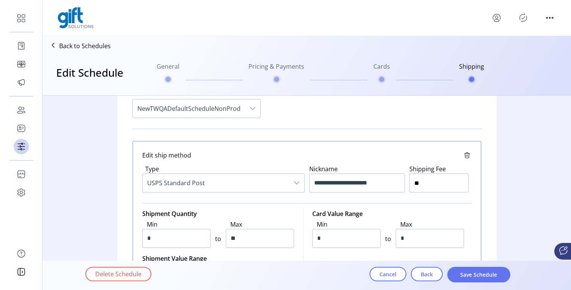
click at [427, 186] on input "**" at bounding box center [439, 183] width 59 height 19
type input "***"
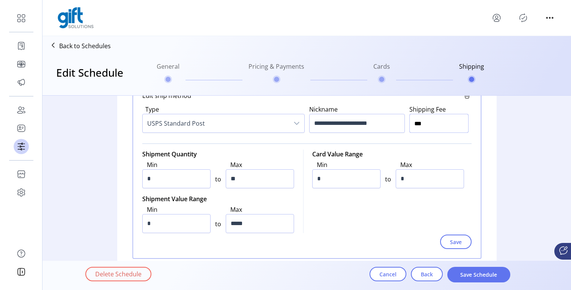
scroll to position [167, 0]
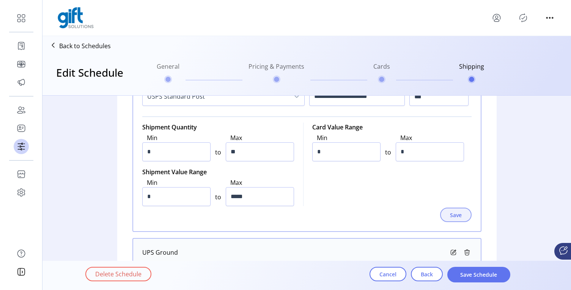
click at [458, 216] on span "Save" at bounding box center [456, 215] width 12 height 8
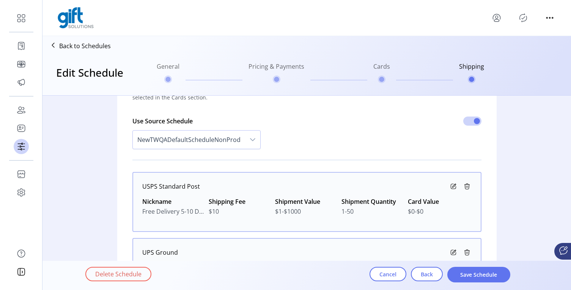
click at [452, 189] on icon at bounding box center [453, 186] width 9 height 9
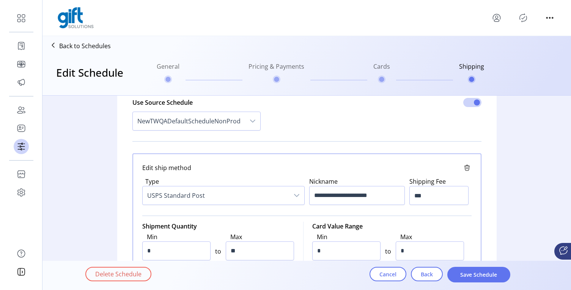
scroll to position [58, 0]
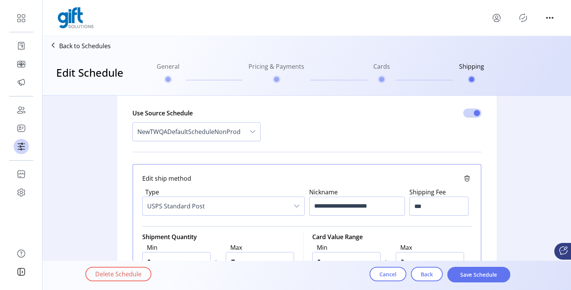
click at [465, 178] on icon at bounding box center [467, 178] width 9 height 9
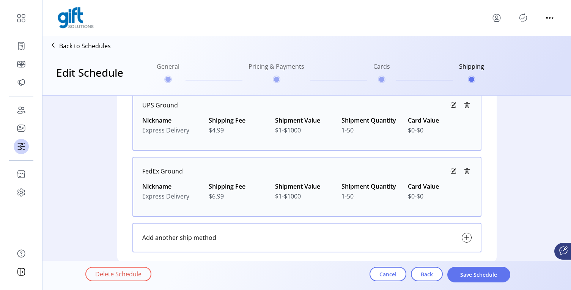
scroll to position [156, 0]
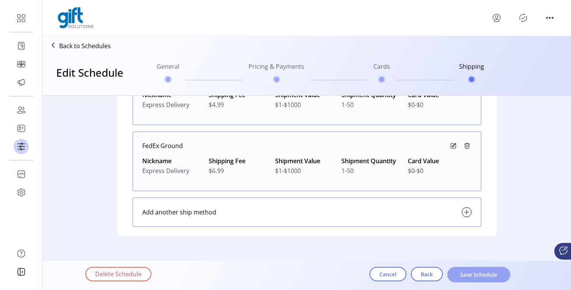
click at [474, 276] on span "Save Schedule" at bounding box center [479, 275] width 43 height 8
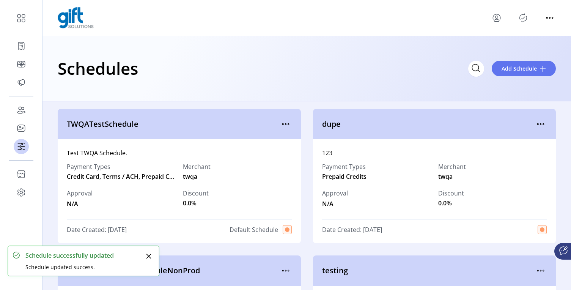
click at [145, 255] on button "Close" at bounding box center [149, 256] width 11 height 11
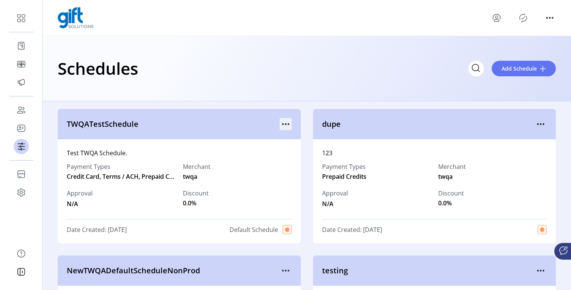
click at [281, 125] on icon "menu" at bounding box center [286, 124] width 12 height 12
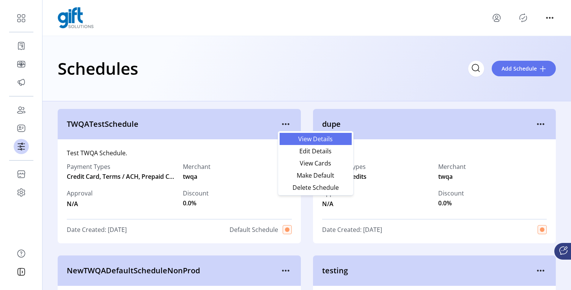
click at [316, 142] on span "View Details" at bounding box center [315, 139] width 63 height 6
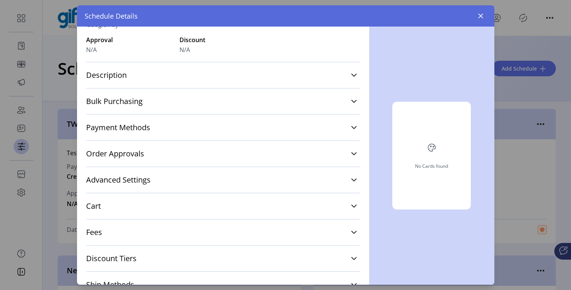
scroll to position [118, 0]
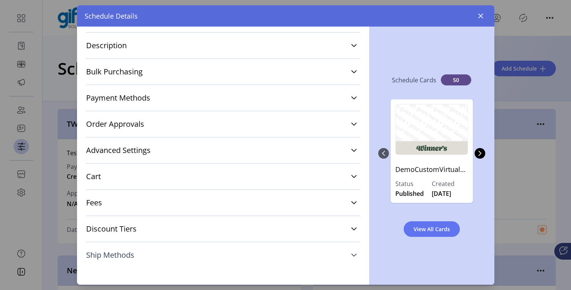
click at [259, 256] on link "Ship Methods" at bounding box center [223, 255] width 274 height 17
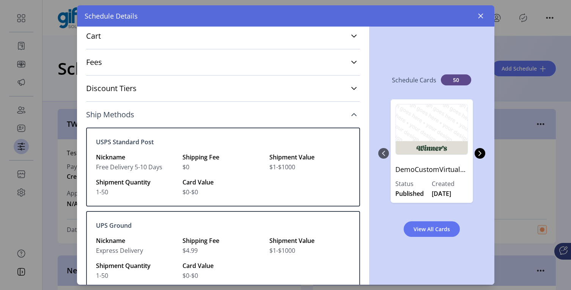
scroll to position [251, 0]
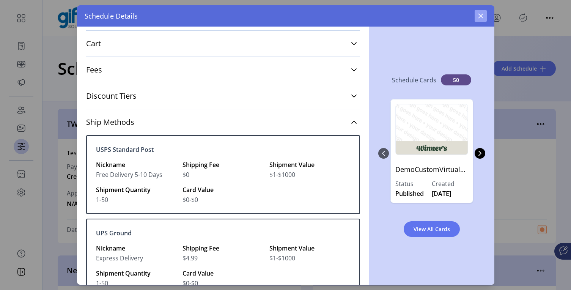
click at [481, 20] on button "button" at bounding box center [481, 16] width 12 height 12
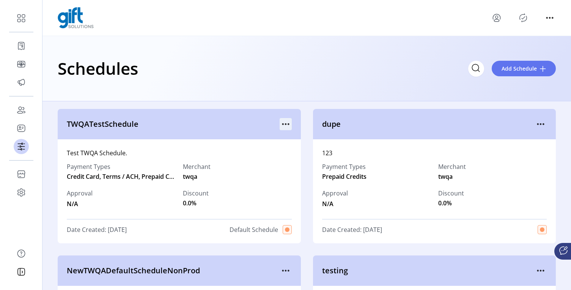
click at [286, 126] on icon "menu" at bounding box center [286, 124] width 12 height 12
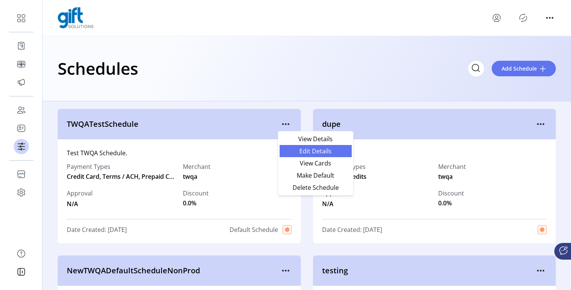
click at [316, 151] on span "Edit Details" at bounding box center [315, 151] width 63 height 6
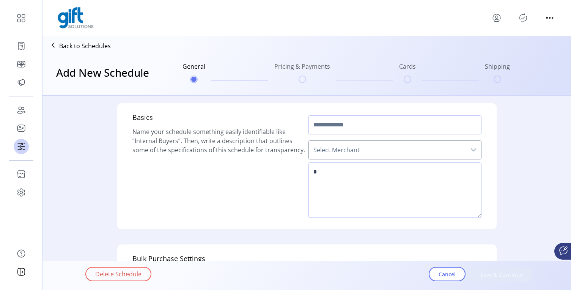
type input "**********"
type textarea "**********"
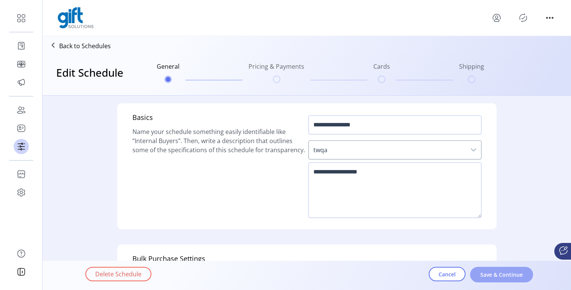
click at [507, 276] on span "Save & Continue" at bounding box center [501, 275] width 43 height 8
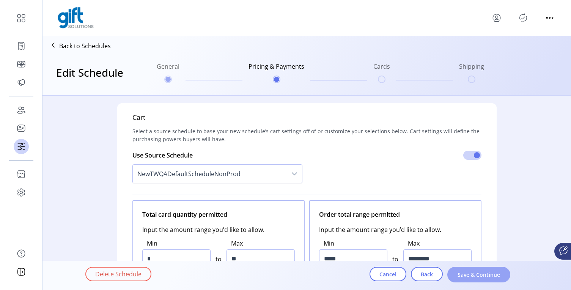
click at [487, 277] on span "Save & Continue" at bounding box center [479, 275] width 43 height 8
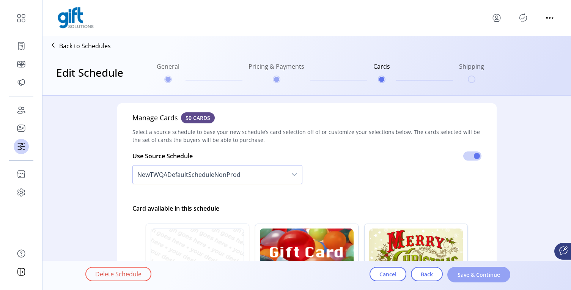
click at [487, 280] on button "Save & Continue" at bounding box center [479, 275] width 63 height 16
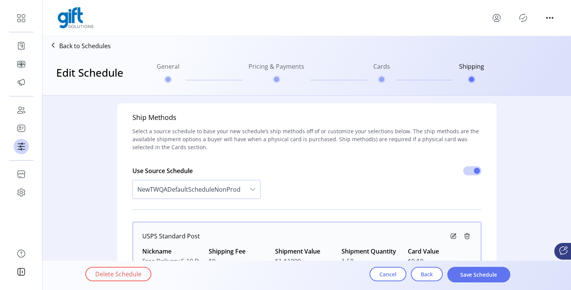
click at [153, 119] on h5 "Ship Methods" at bounding box center [155, 119] width 44 height 15
copy h5 "Ship Methods"
click at [431, 278] on span "Back" at bounding box center [427, 274] width 12 height 8
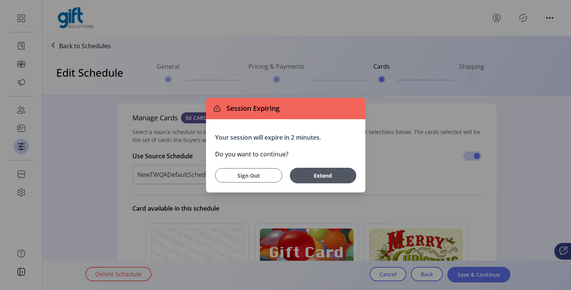
click at [260, 178] on span "Sign Out" at bounding box center [249, 176] width 48 height 8
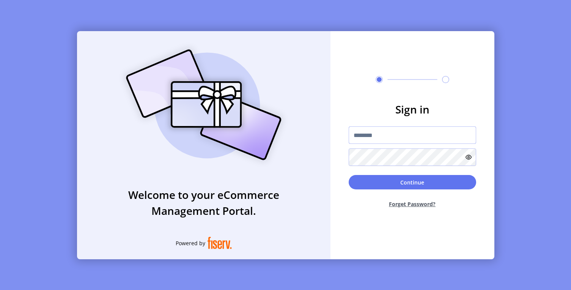
type input "**********"
